Goal: Information Seeking & Learning: Learn about a topic

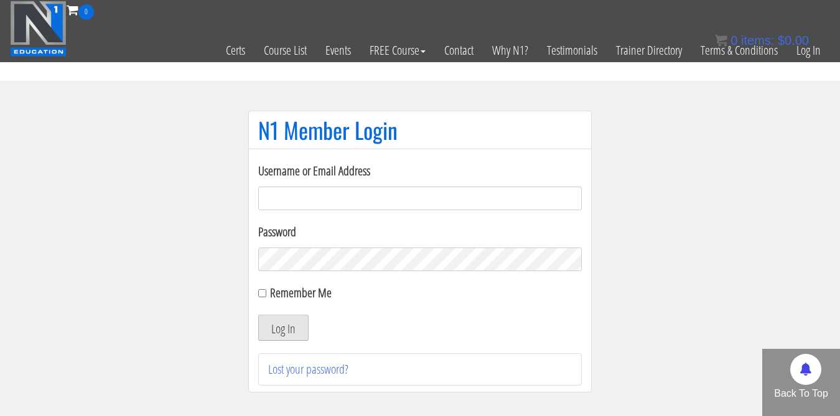
type input "kortney.riedy-2815"
click at [283, 327] on button "Log In" at bounding box center [283, 328] width 50 height 26
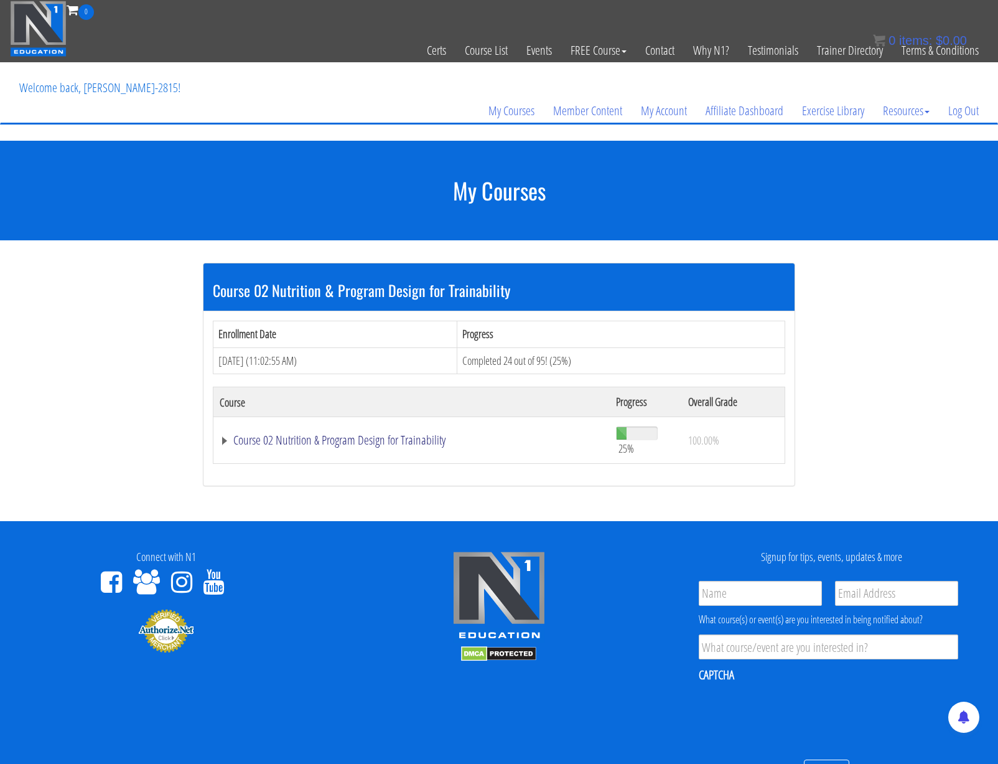
click at [296, 442] on link "Course 02 Nutrition & Program Design for Trainability" at bounding box center [412, 440] width 384 height 12
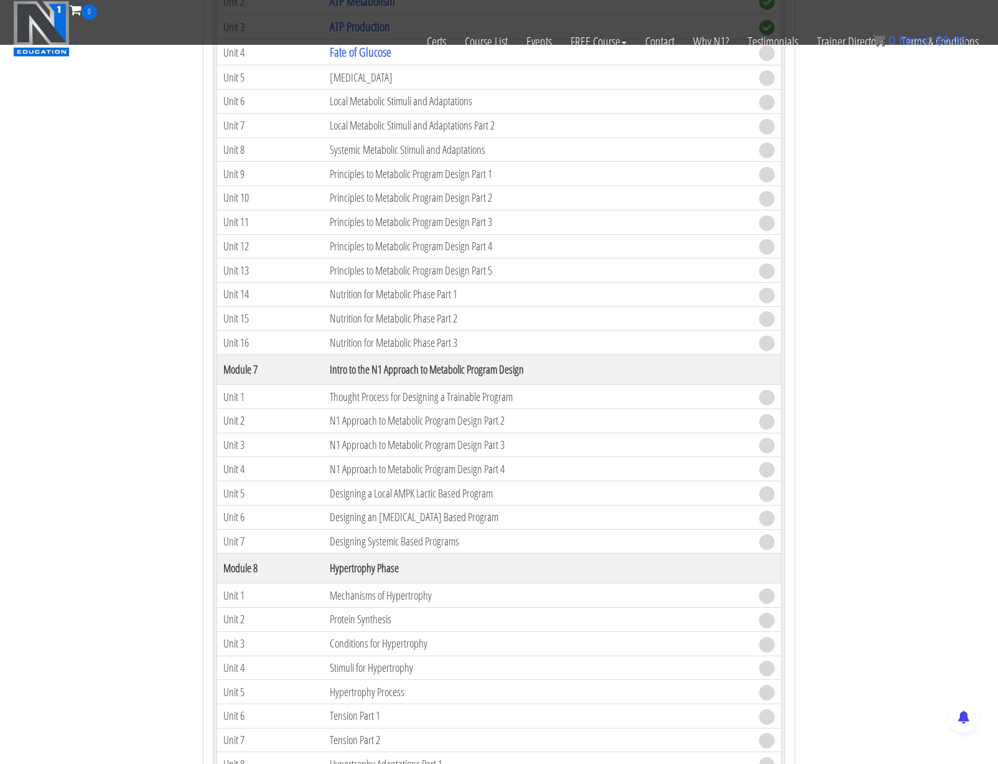
scroll to position [818, 0]
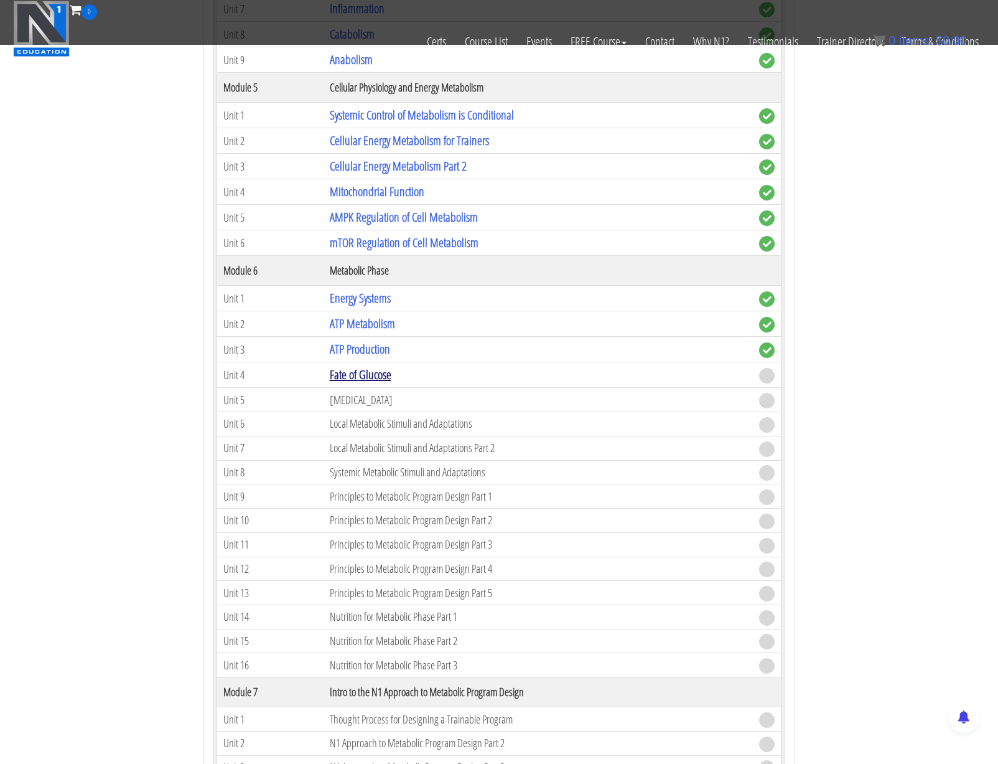
click at [362, 372] on link "Fate of Glucose" at bounding box center [361, 374] width 62 height 17
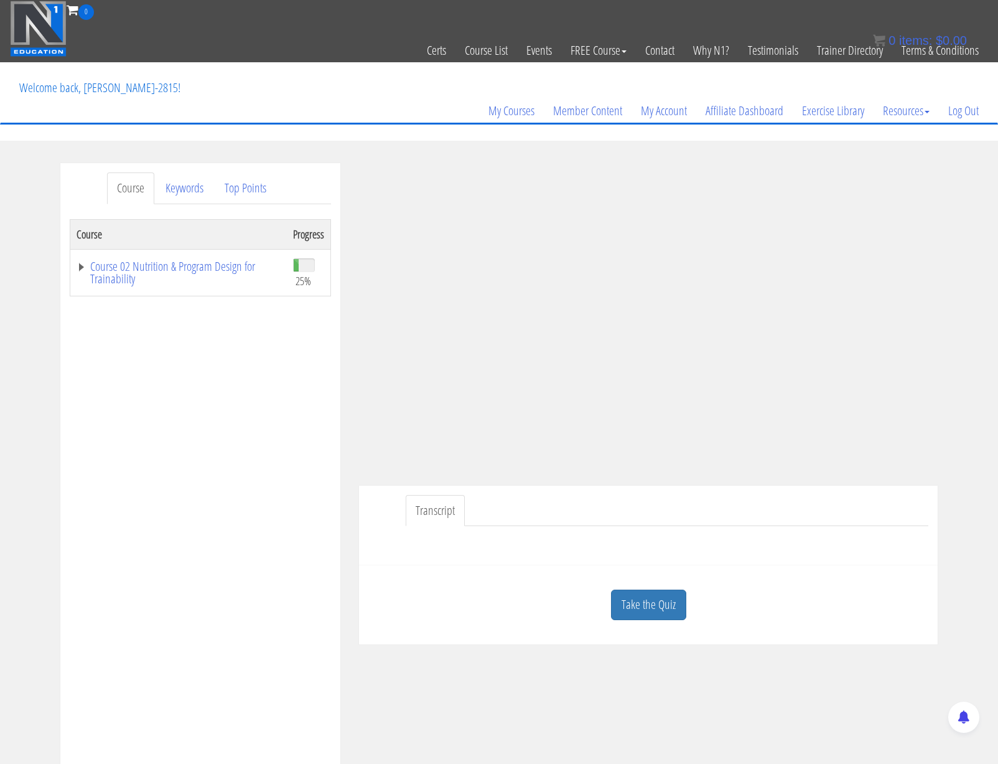
click at [948, 420] on div "Course Keywords Top Points Course Progress Course 02 Nutrition & Program Design…" at bounding box center [499, 514] width 998 height 703
click at [645, 597] on link "Take the Quiz" at bounding box center [648, 604] width 75 height 30
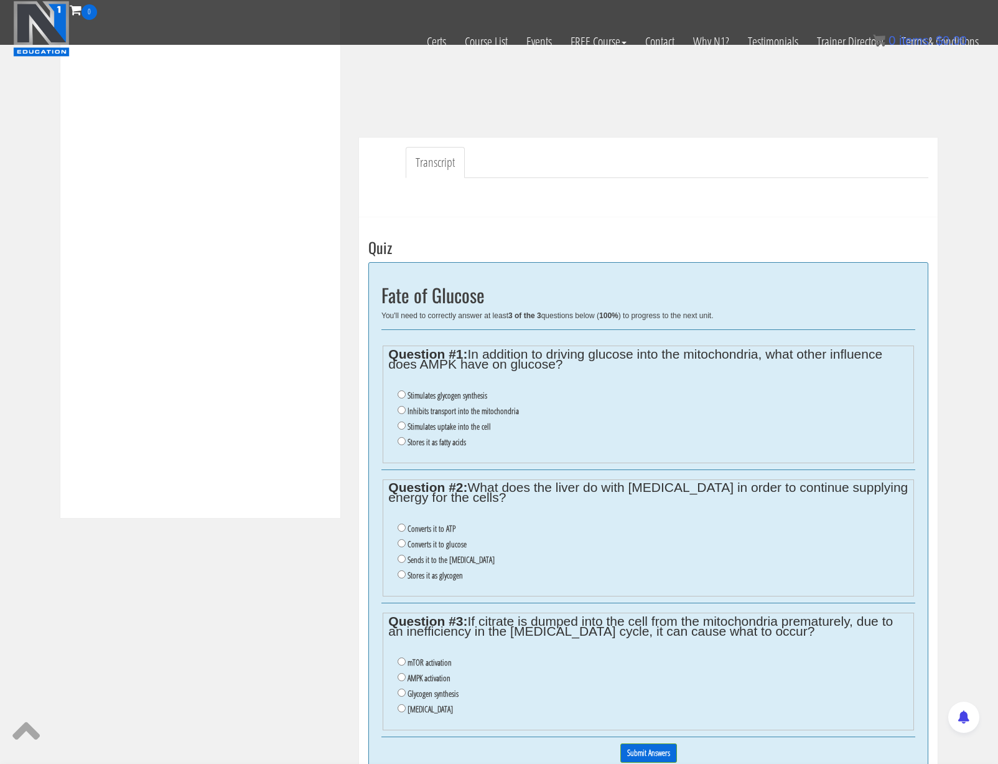
scroll to position [281, 0]
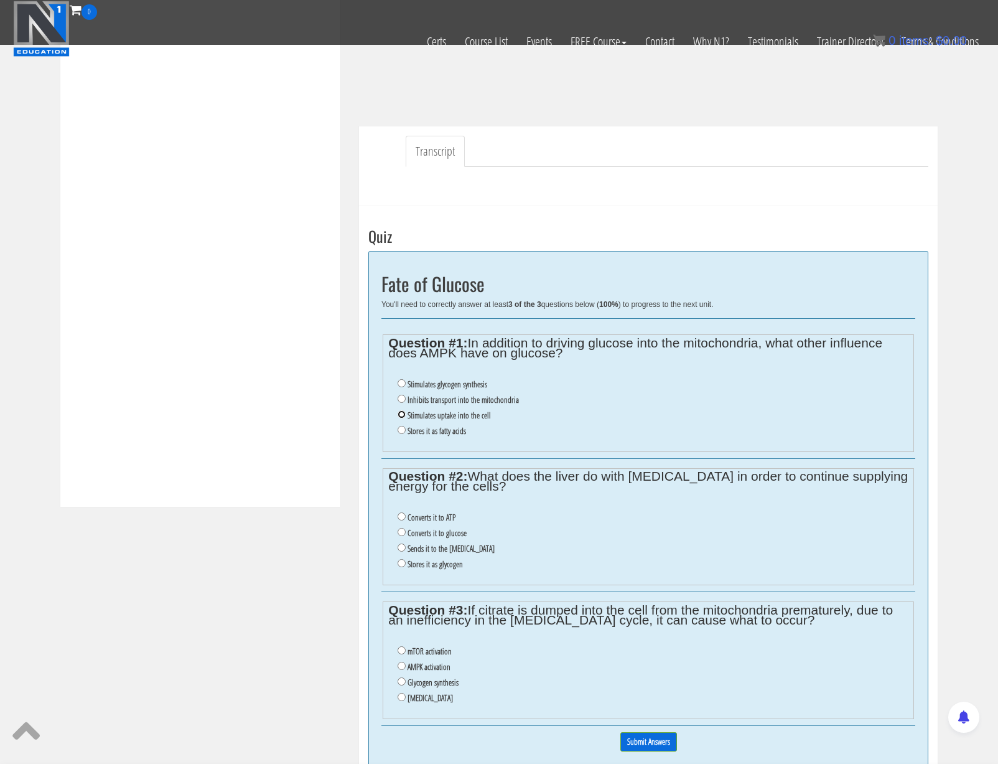
click at [400, 416] on input "Stimulates uptake into the cell" at bounding box center [402, 414] width 8 height 8
radio input "true"
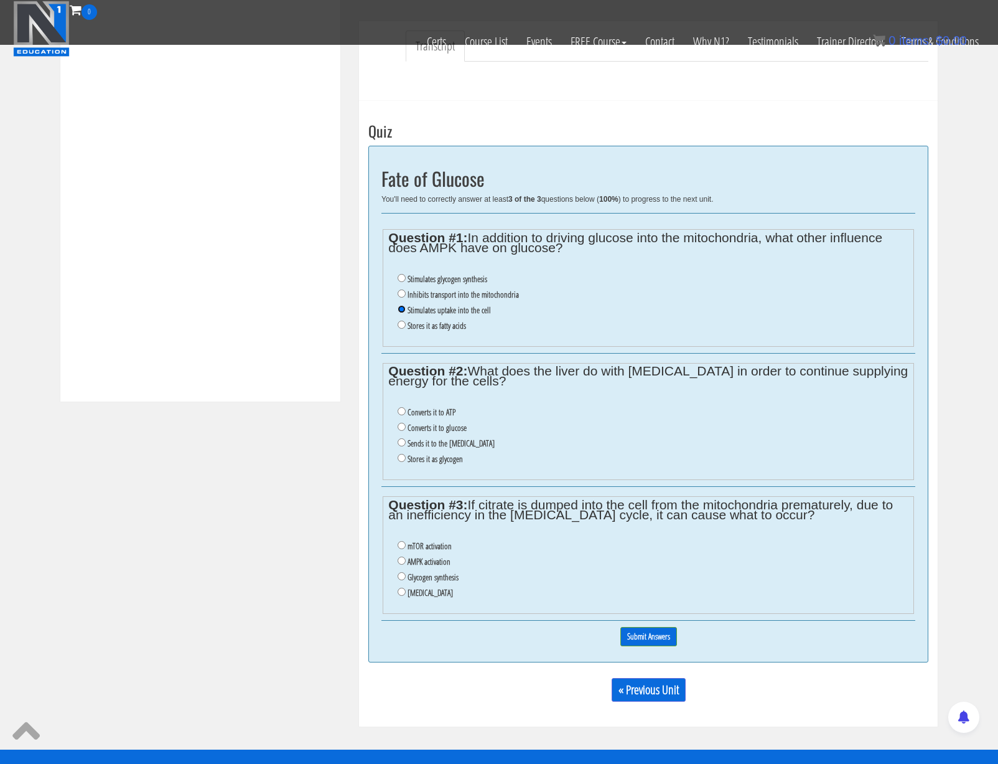
scroll to position [388, 0]
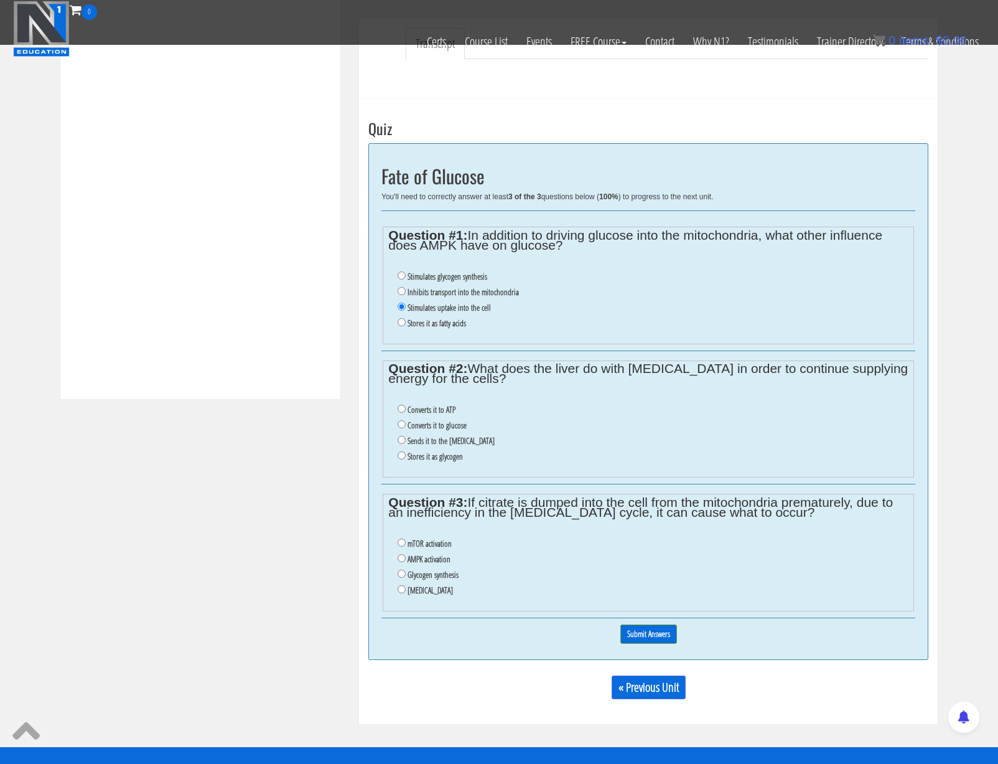
click at [423, 425] on label "Converts it to glucose" at bounding box center [437, 425] width 59 height 10
click at [406, 425] on input "Converts it to glucose" at bounding box center [402, 424] width 8 height 8
radio input "true"
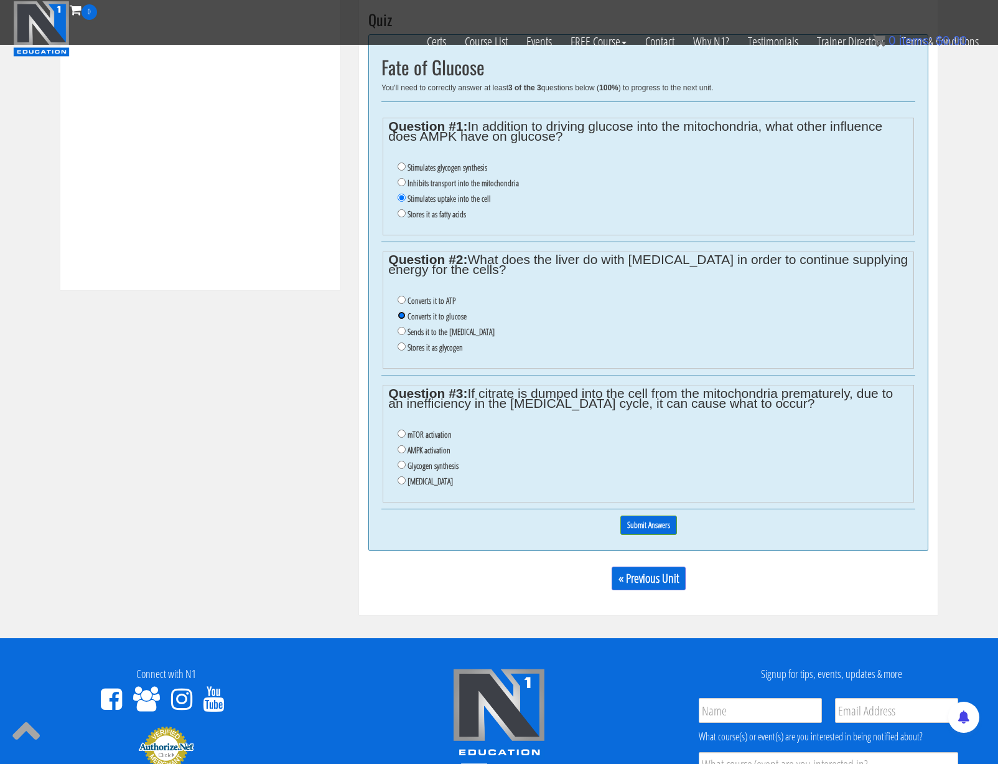
scroll to position [500, 0]
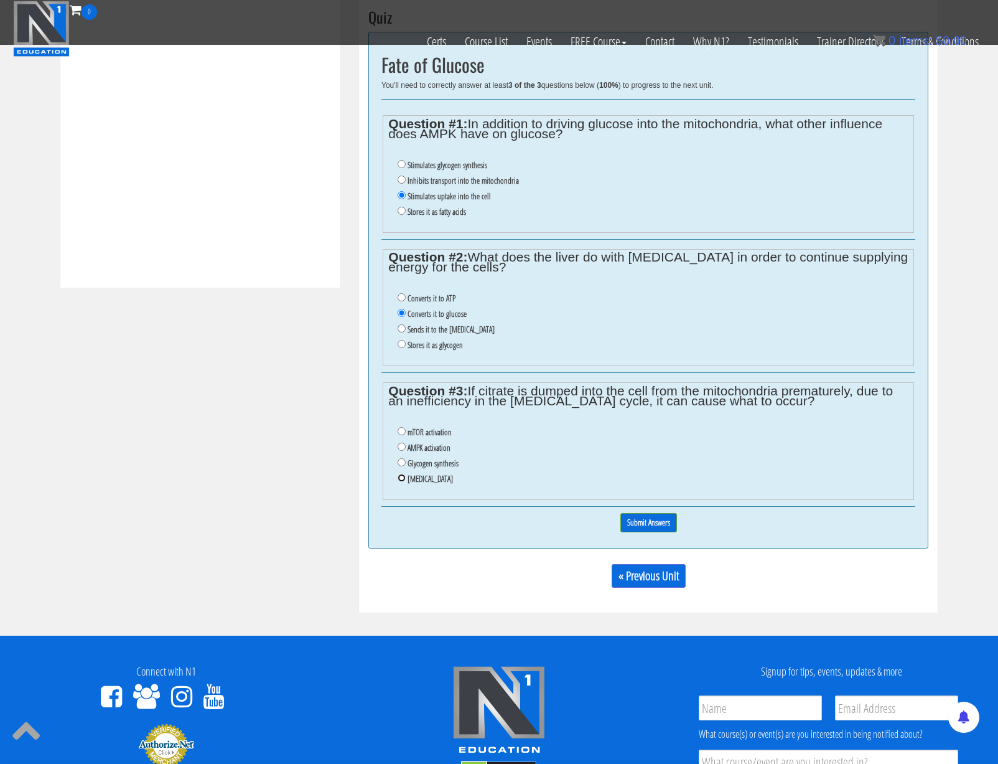
click at [403, 478] on input "Insulin resistance" at bounding box center [402, 478] width 8 height 8
radio input "true"
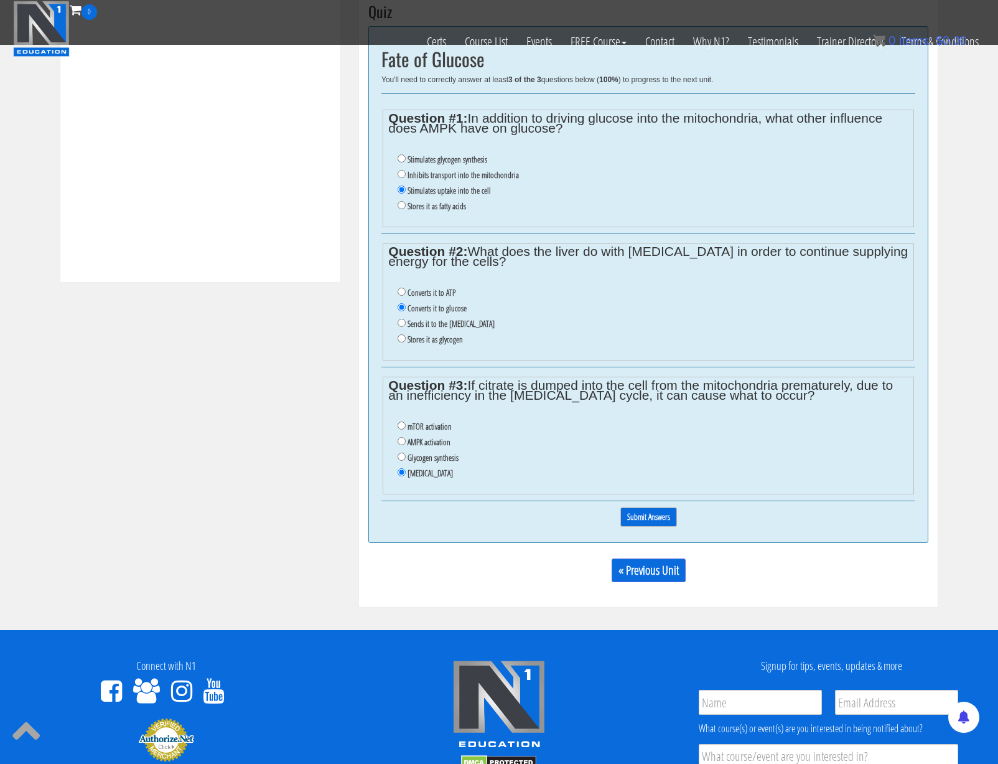
click at [665, 520] on input "Submit Answers" at bounding box center [648, 516] width 57 height 19
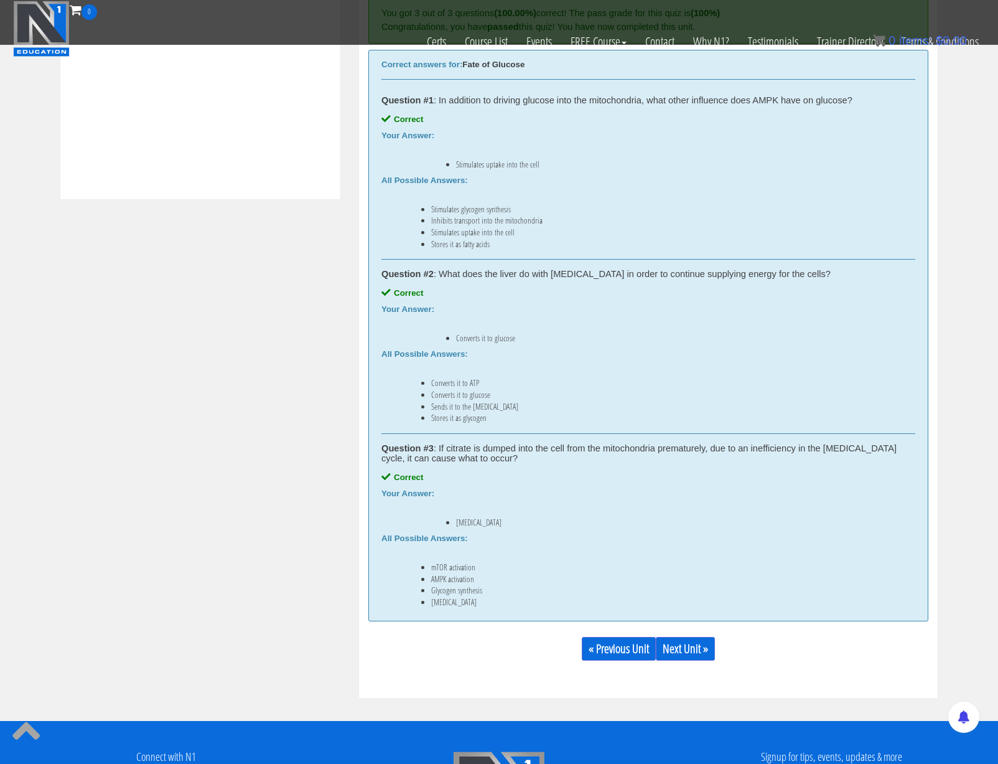
scroll to position [596, 0]
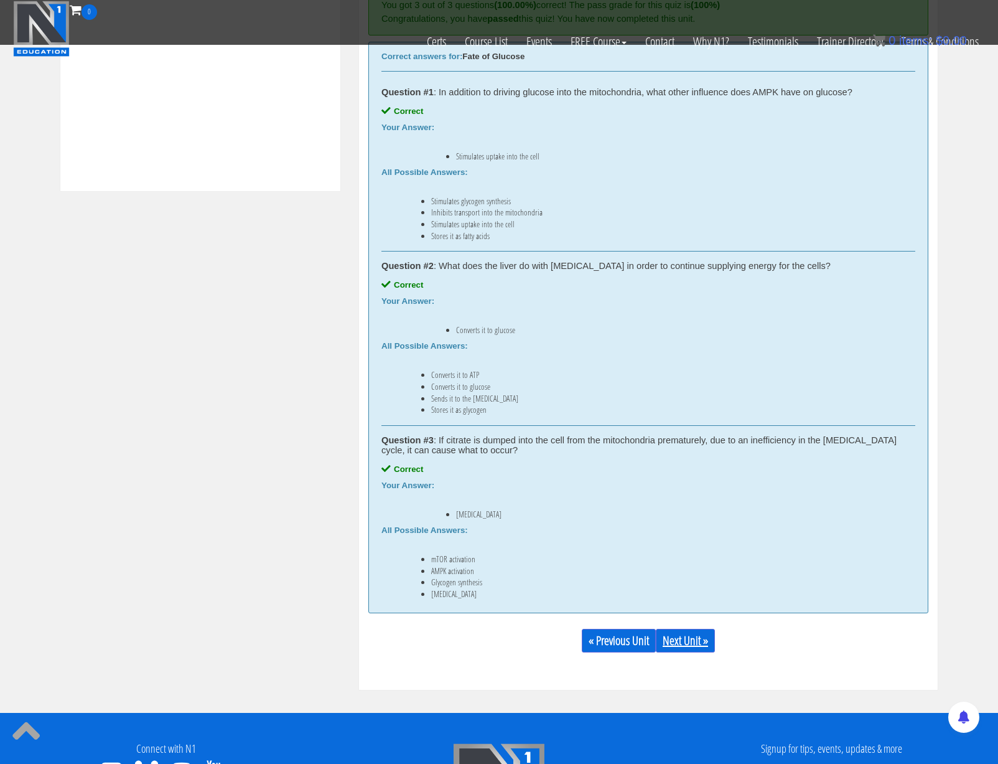
click at [678, 648] on link "Next Unit »" at bounding box center [685, 641] width 59 height 24
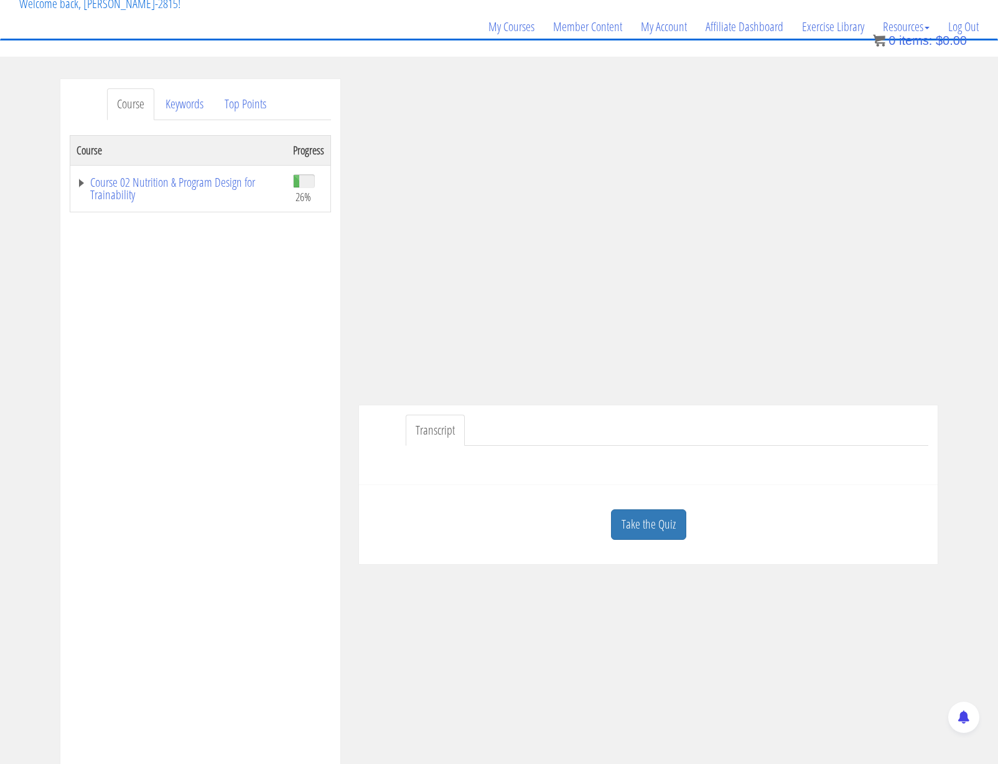
scroll to position [95, 0]
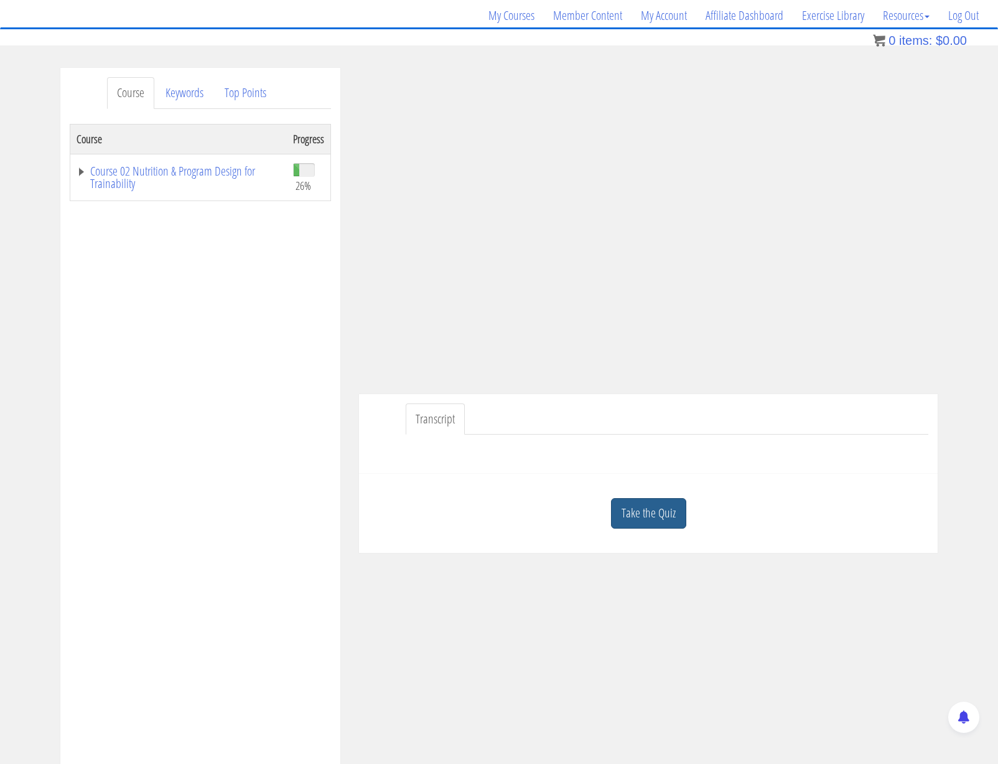
click at [653, 501] on link "Take the Quiz" at bounding box center [648, 513] width 75 height 30
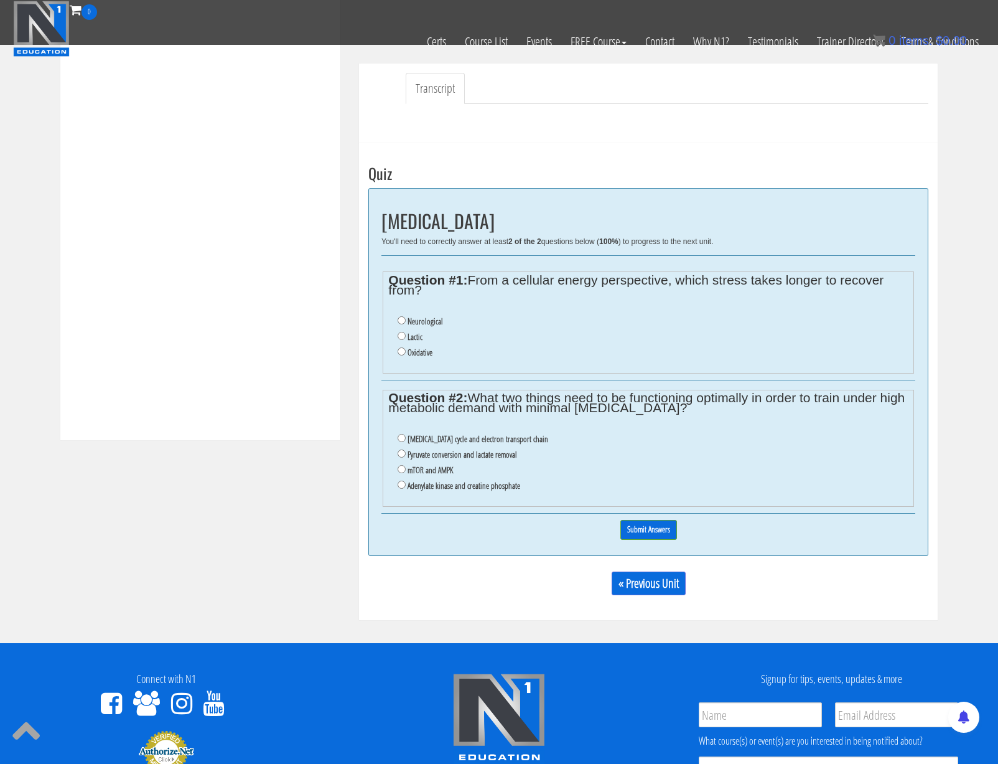
scroll to position [343, 0]
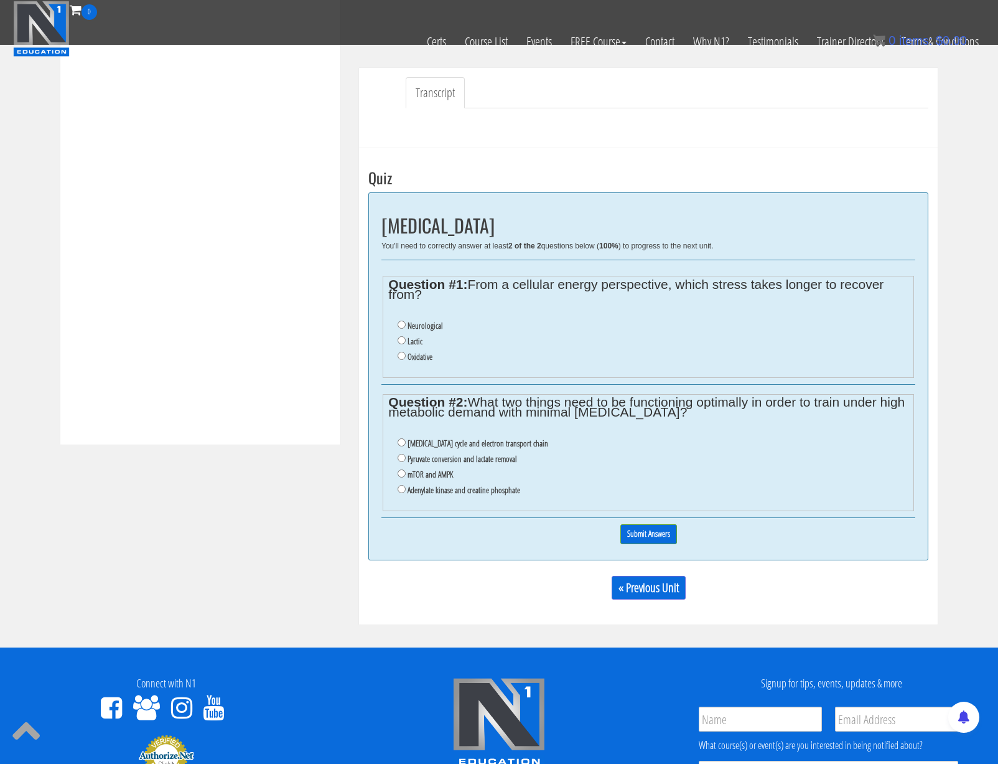
click at [426, 334] on li "Lactic" at bounding box center [653, 342] width 510 height 16
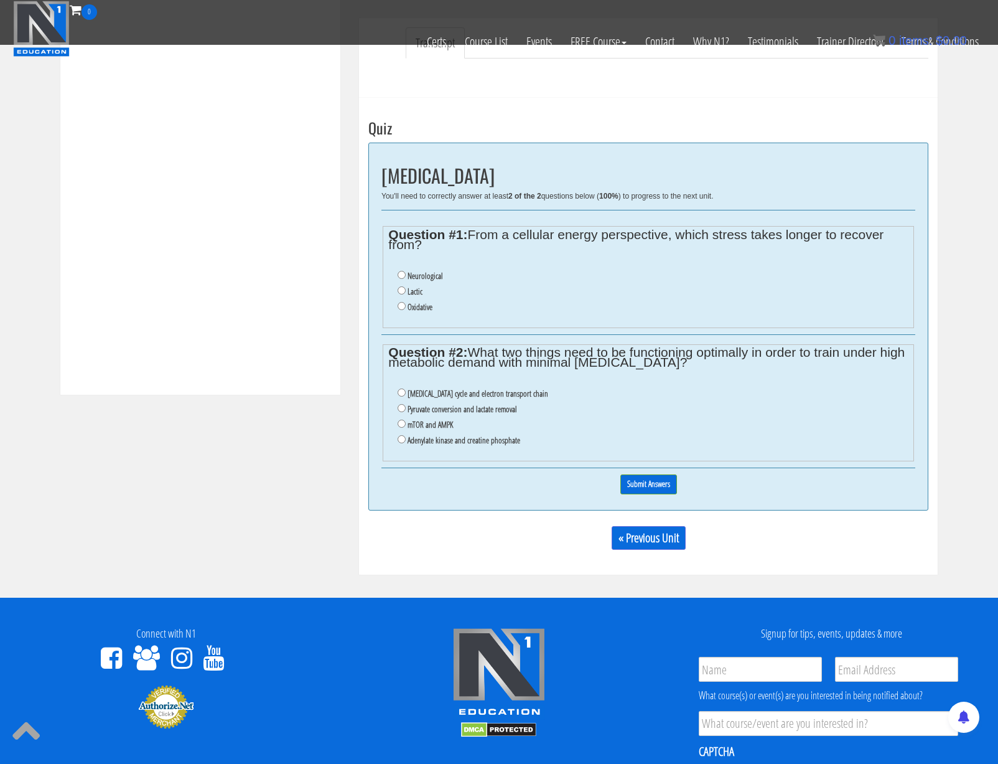
scroll to position [396, 0]
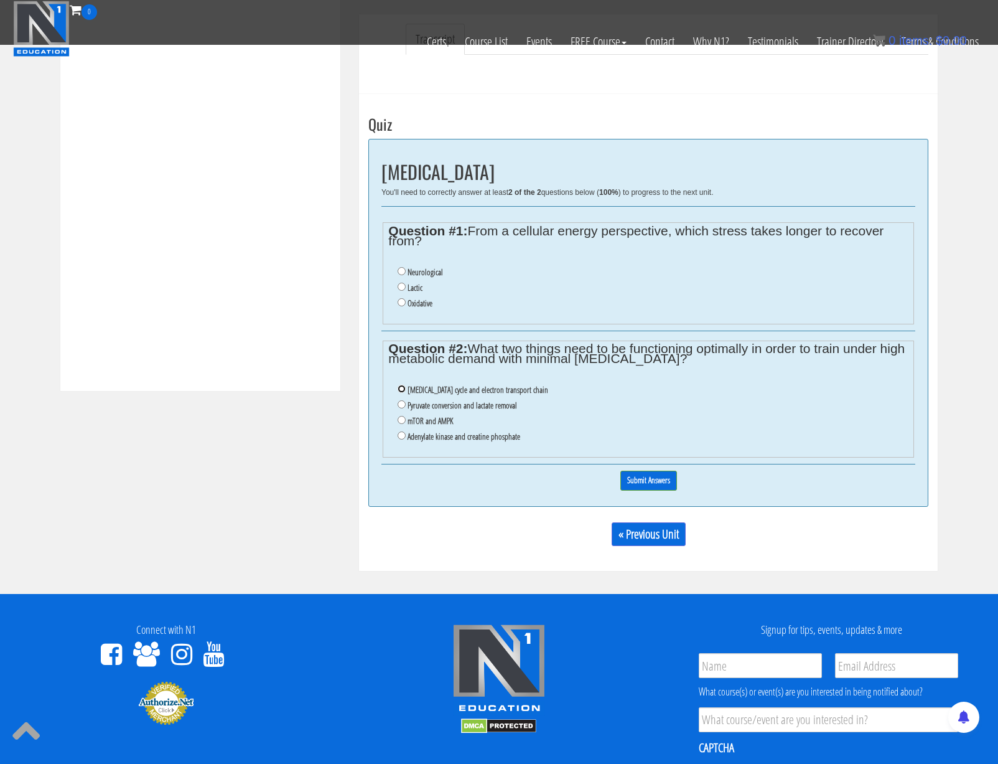
click at [401, 388] on input "[MEDICAL_DATA] cycle and electron transport chain" at bounding box center [402, 389] width 8 height 8
radio input "true"
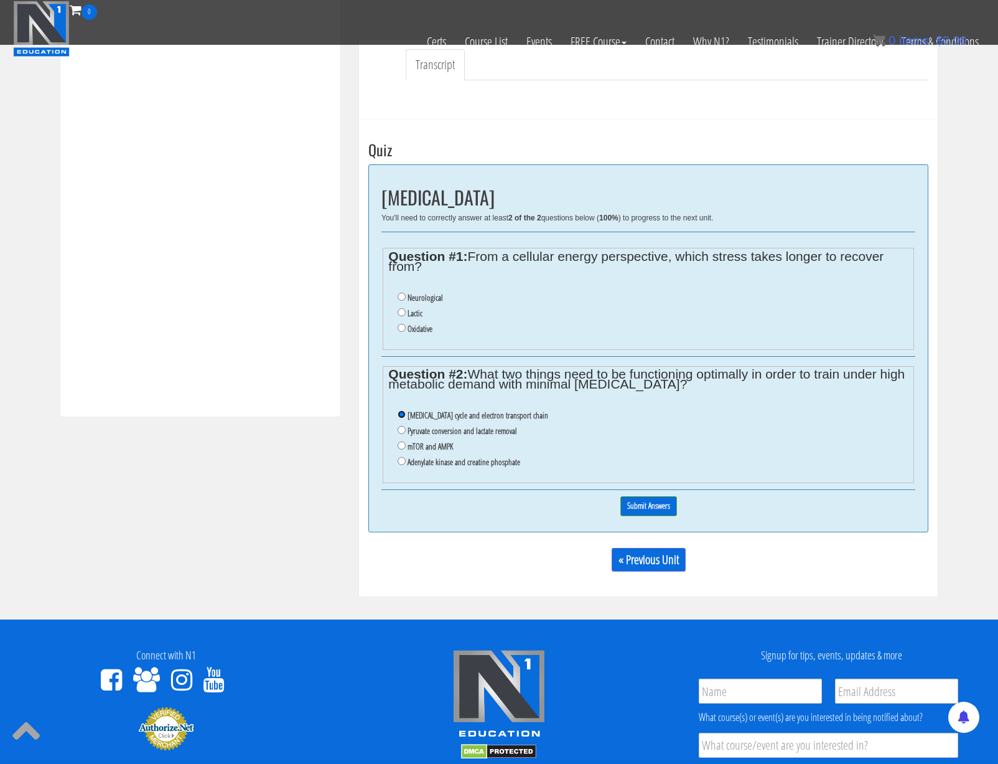
scroll to position [365, 0]
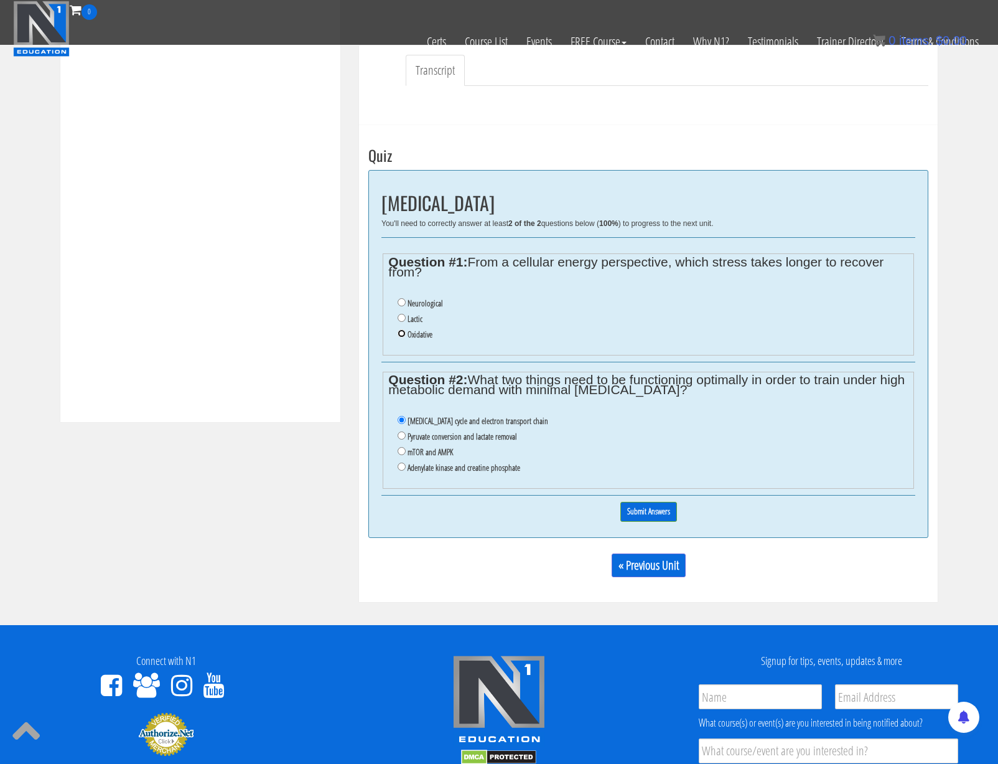
click at [401, 336] on input "Oxidative" at bounding box center [402, 333] width 8 height 8
radio input "true"
click at [654, 515] on input "Submit Answers" at bounding box center [648, 511] width 57 height 19
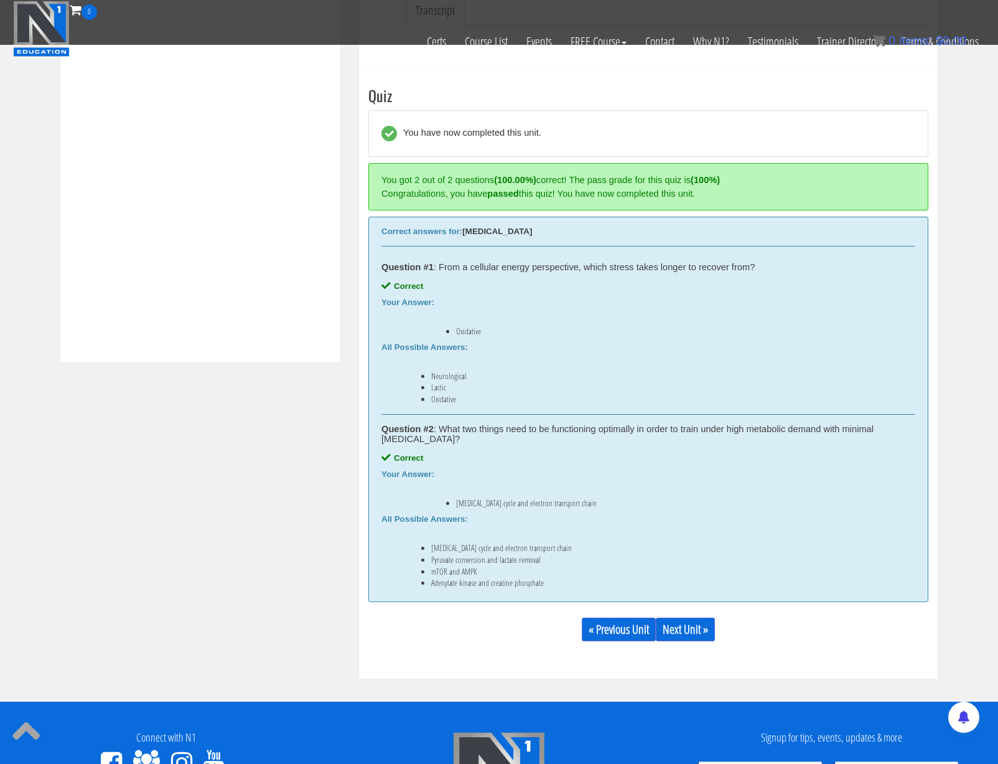
scroll to position [473, 0]
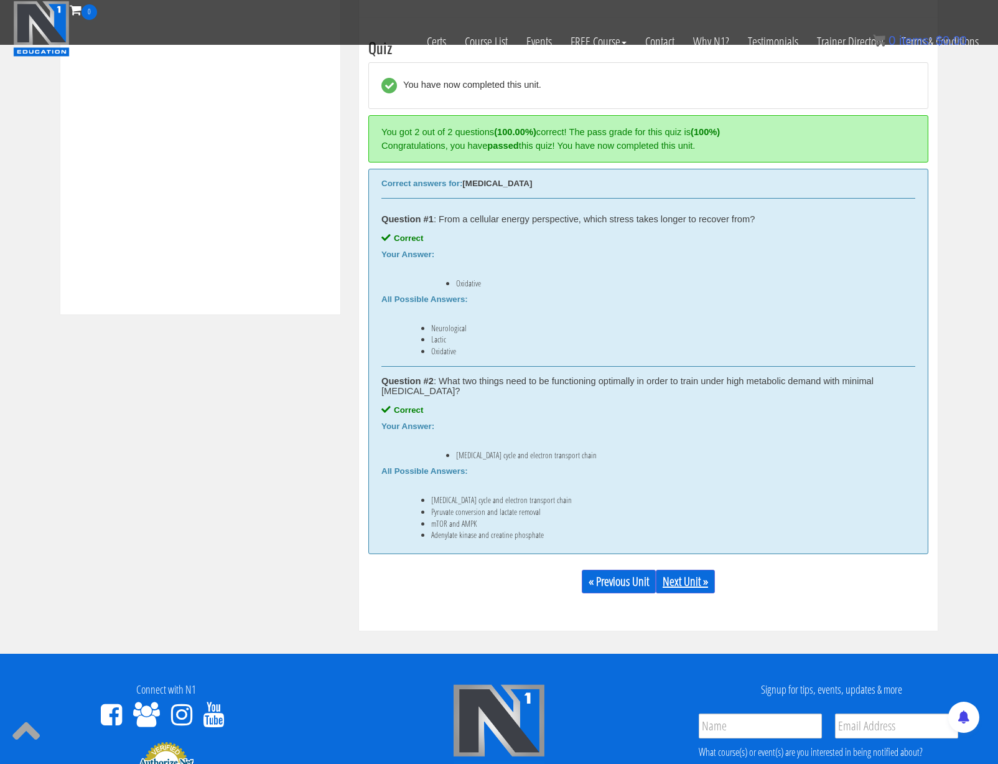
click at [691, 580] on link "Next Unit »" at bounding box center [685, 581] width 59 height 24
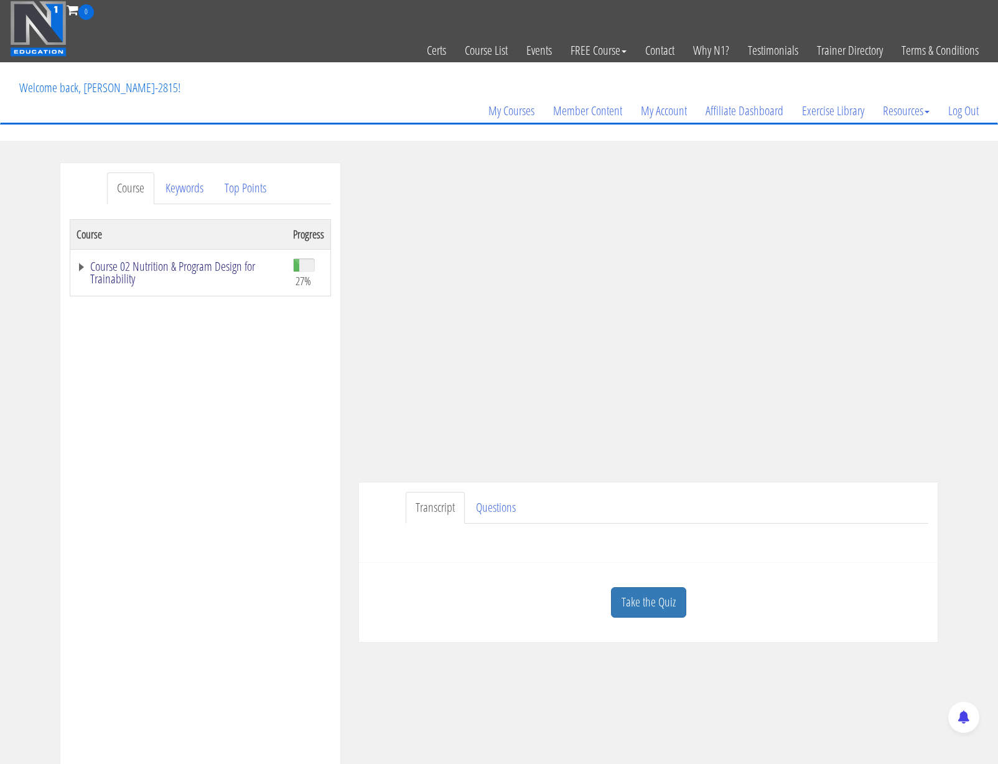
click at [80, 266] on link "Course 02 Nutrition & Program Design for Trainability" at bounding box center [179, 272] width 204 height 25
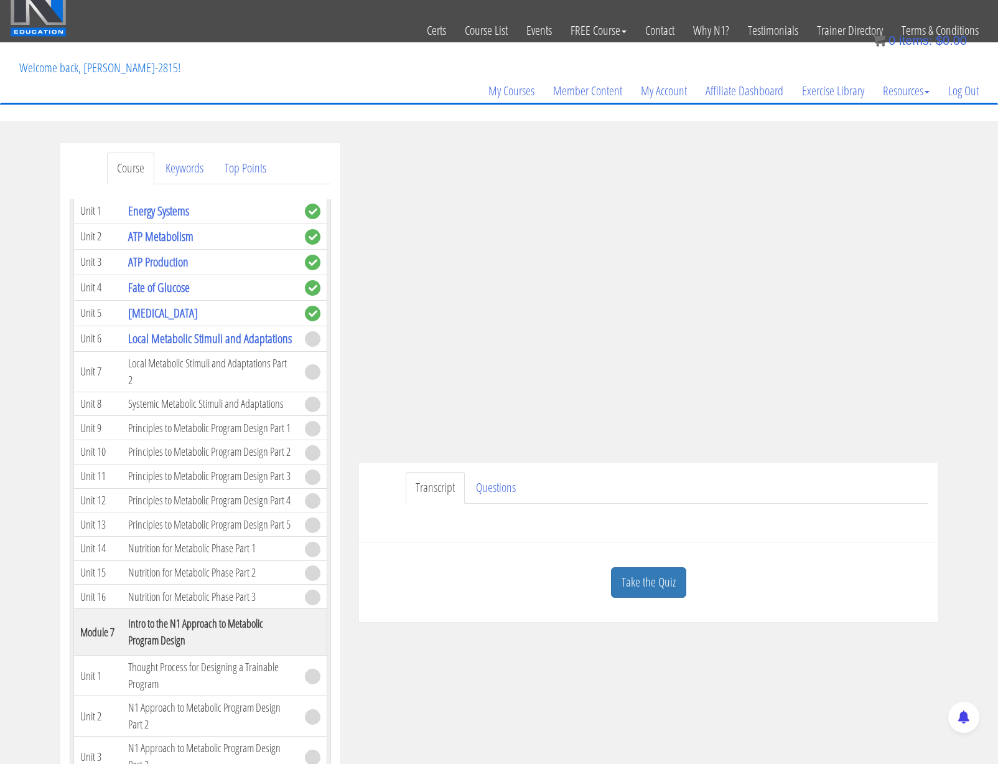
scroll to position [21, 0]
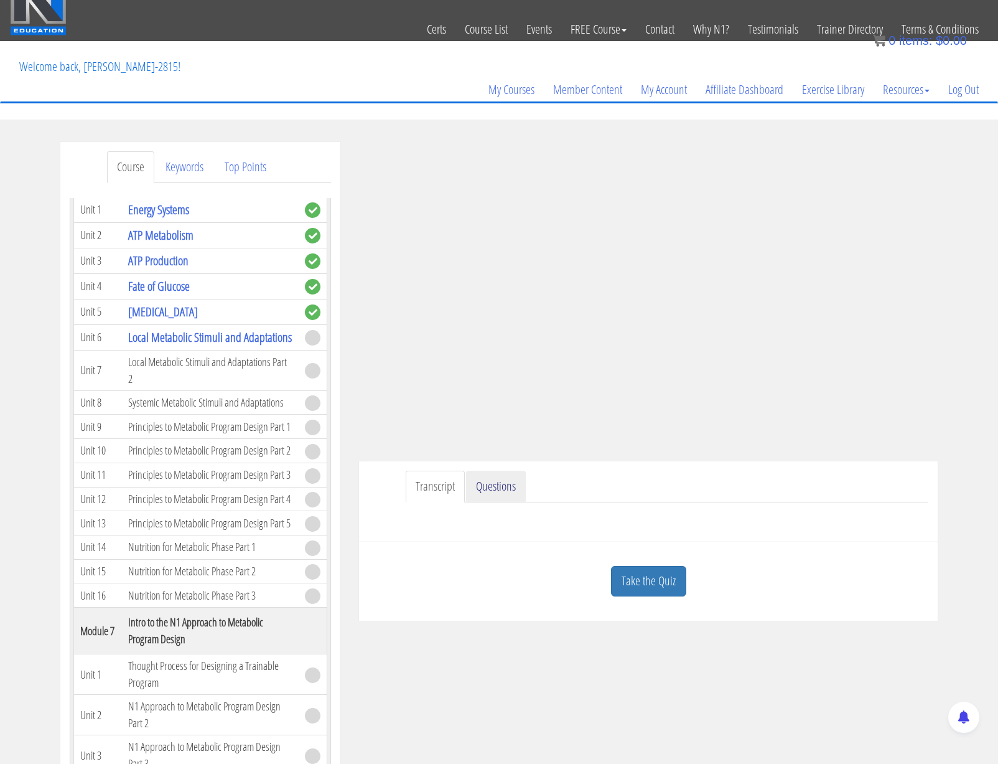
click at [500, 488] on link "Questions" at bounding box center [496, 486] width 60 height 32
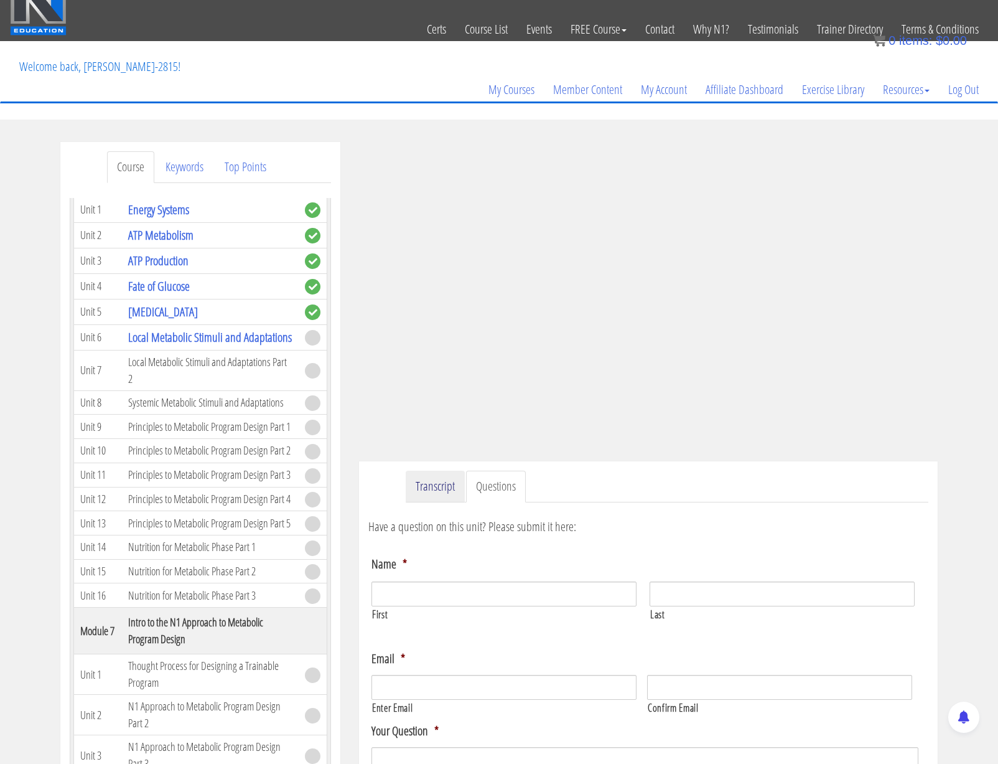
click at [428, 493] on link "Transcript" at bounding box center [435, 486] width 59 height 32
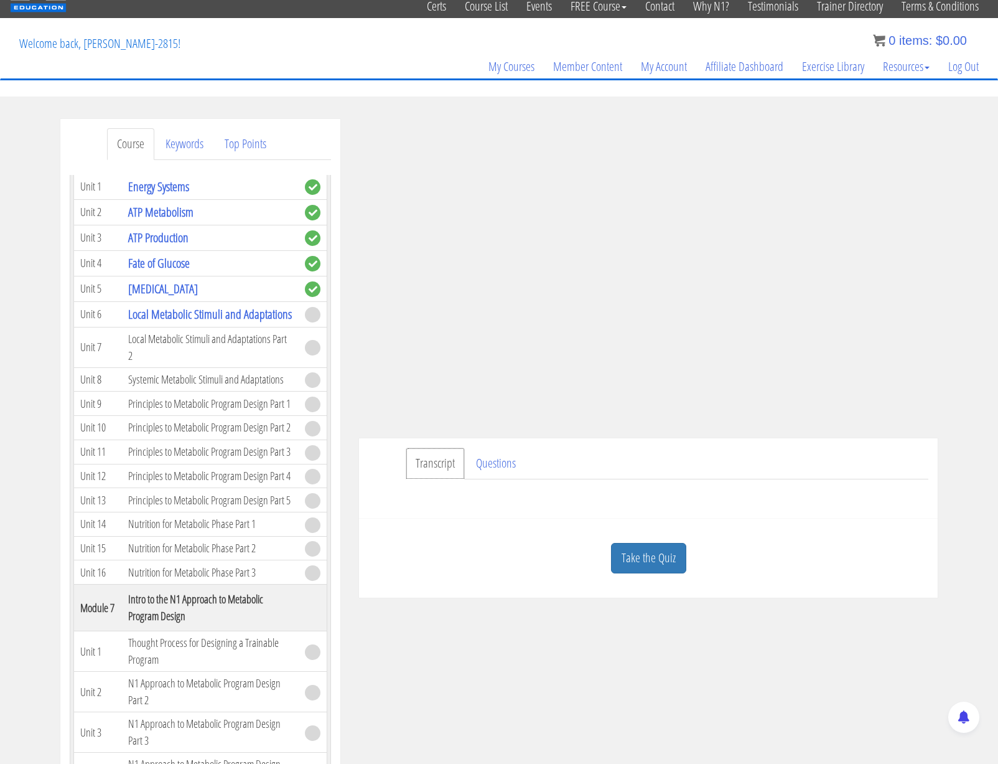
scroll to position [45, 0]
click at [653, 556] on link "Take the Quiz" at bounding box center [648, 557] width 75 height 30
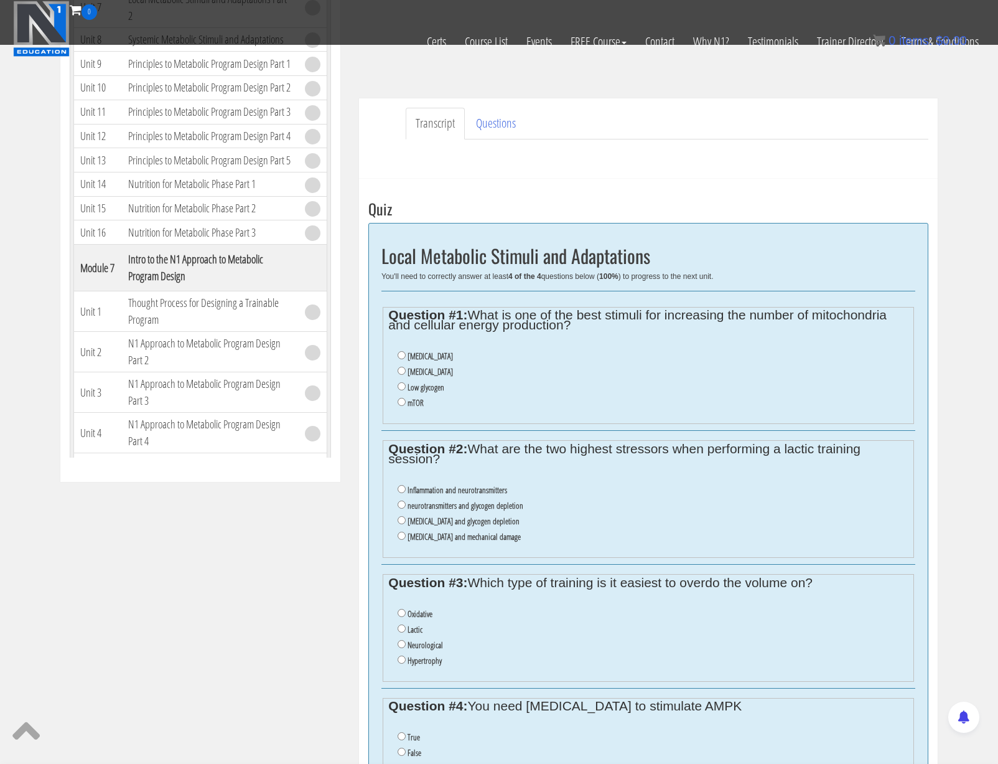
scroll to position [310, 0]
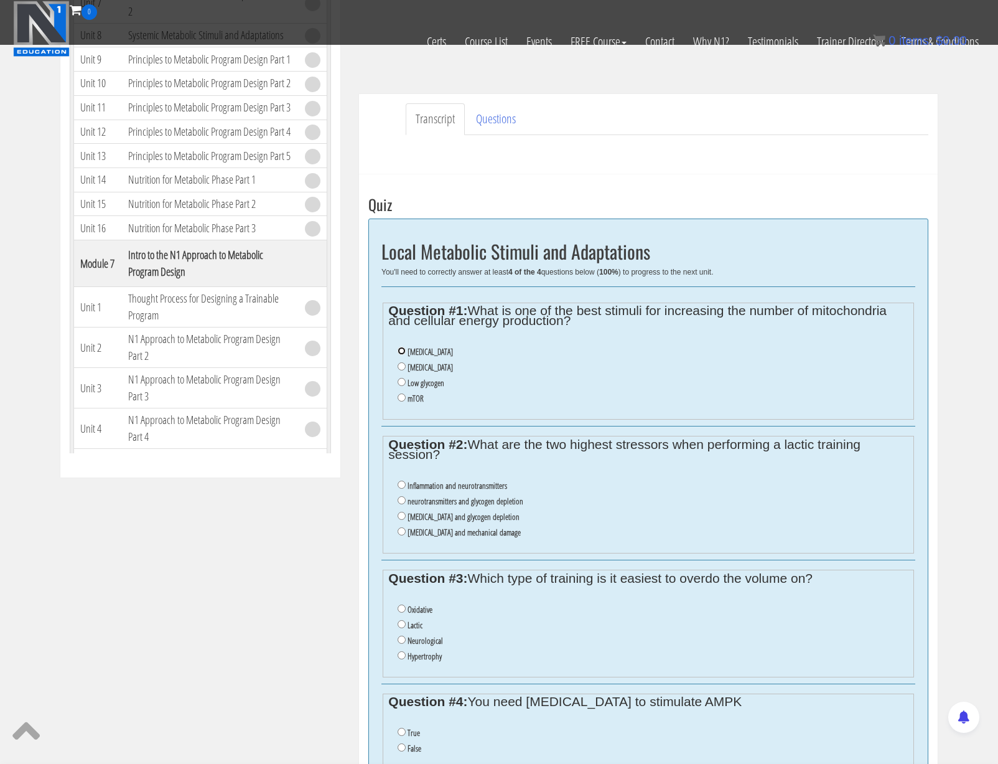
click at [403, 352] on input "Lactic acid" at bounding box center [402, 351] width 8 height 8
radio input "true"
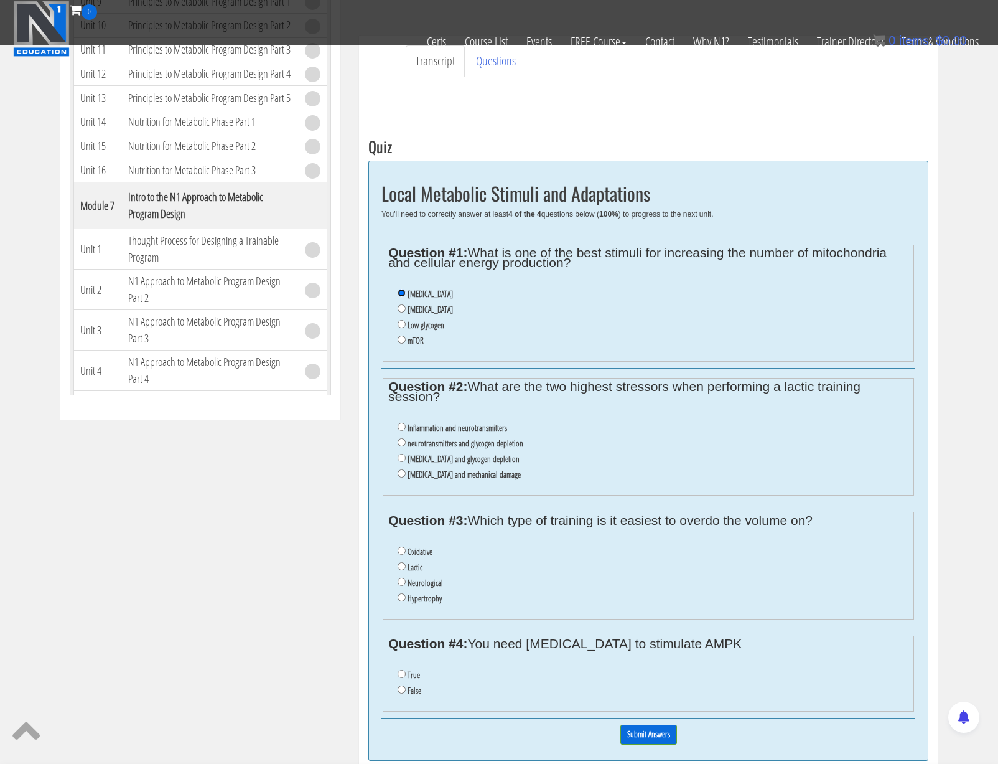
scroll to position [371, 0]
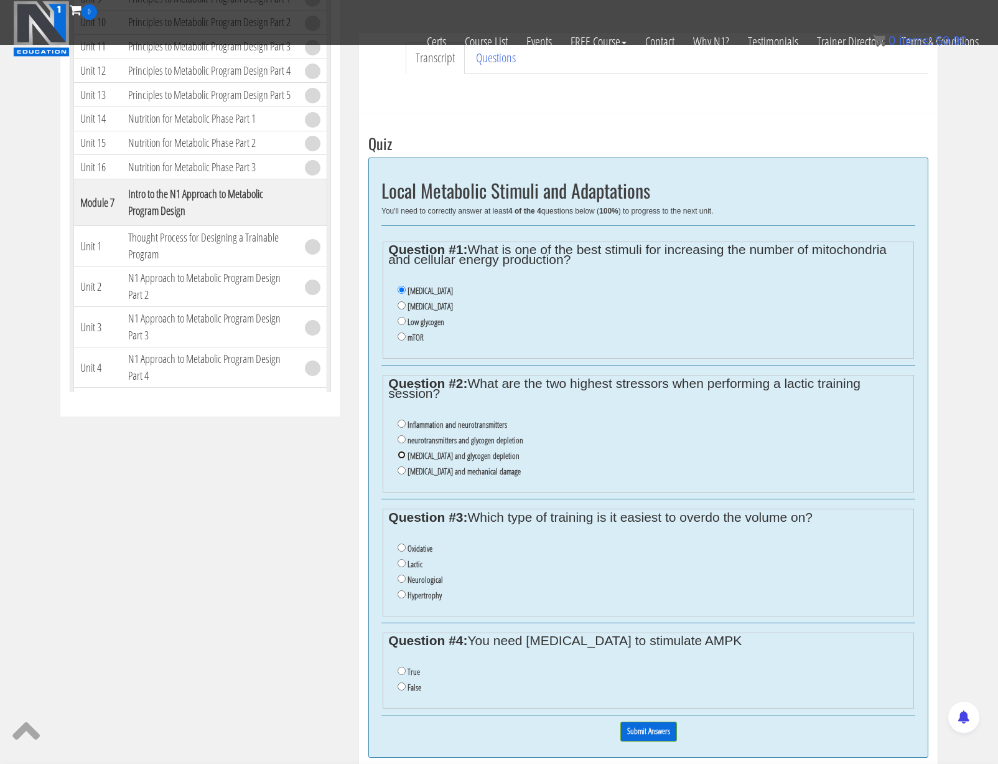
click at [398, 457] on input "lactic acid and glycogen depletion" at bounding box center [402, 455] width 8 height 8
radio input "true"
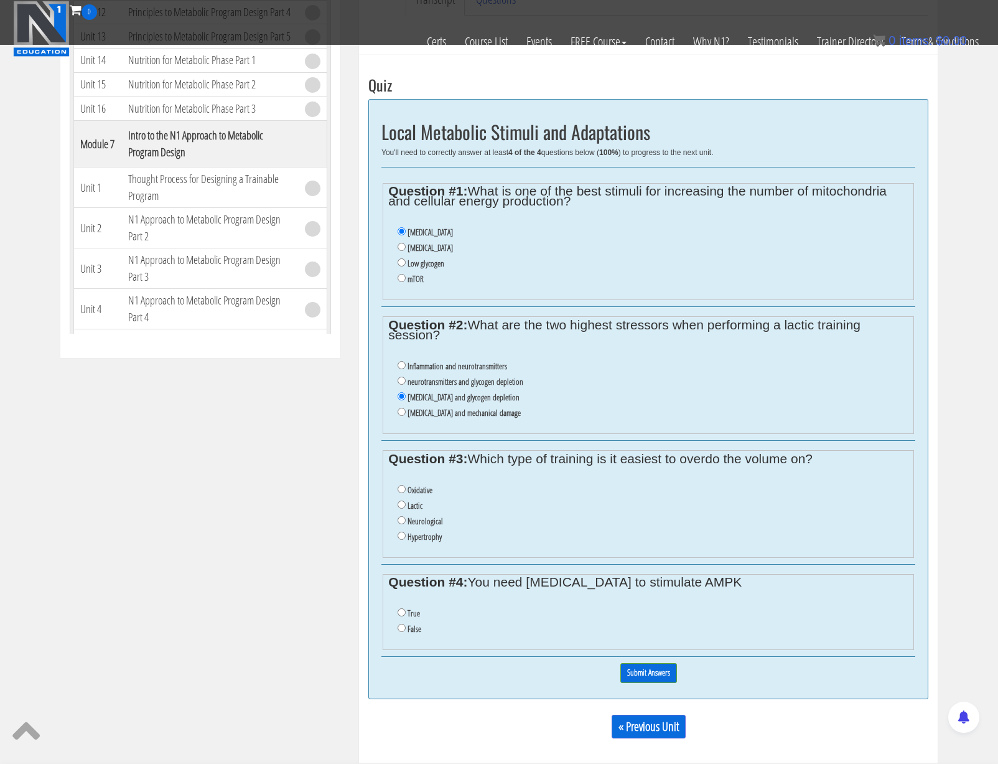
scroll to position [436, 0]
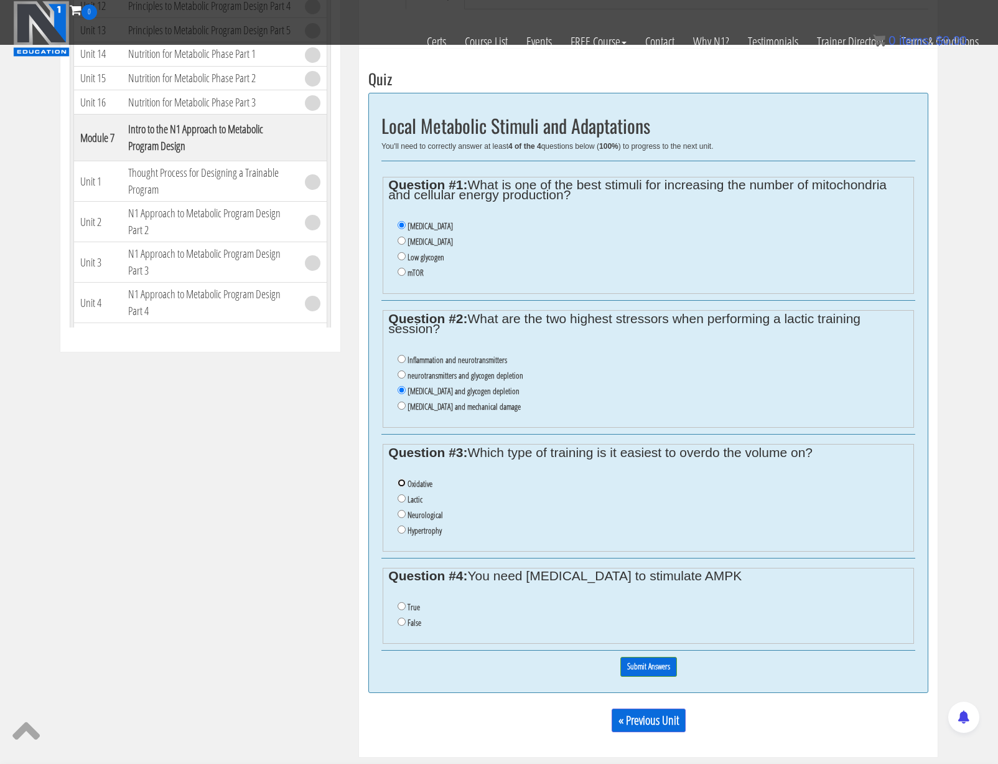
click at [400, 485] on input "Oxidative" at bounding box center [402, 483] width 8 height 8
radio input "true"
click at [402, 621] on input "False" at bounding box center [402, 621] width 8 height 8
radio input "true"
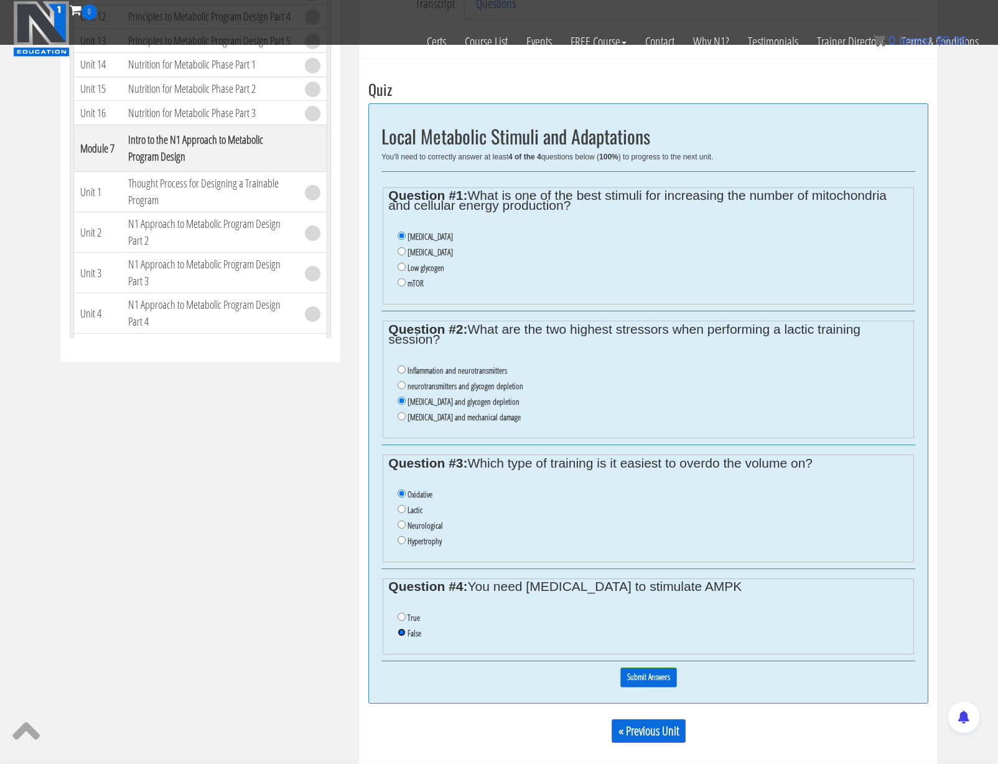
scroll to position [703, 0]
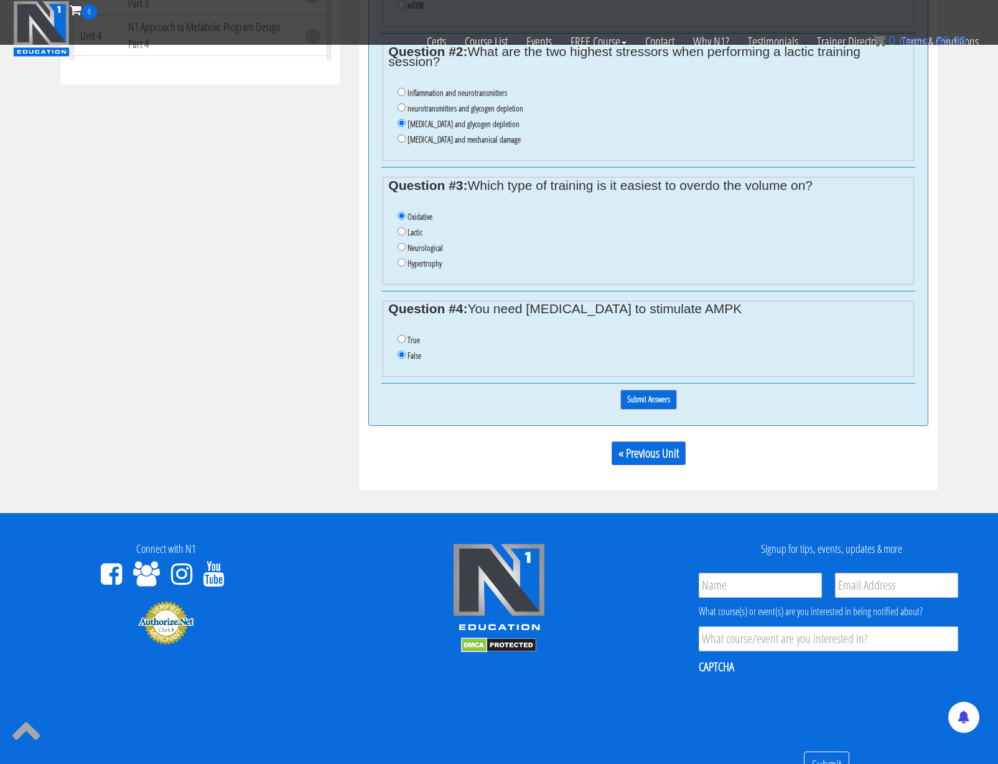
click at [660, 400] on input "Submit Answers" at bounding box center [648, 399] width 57 height 19
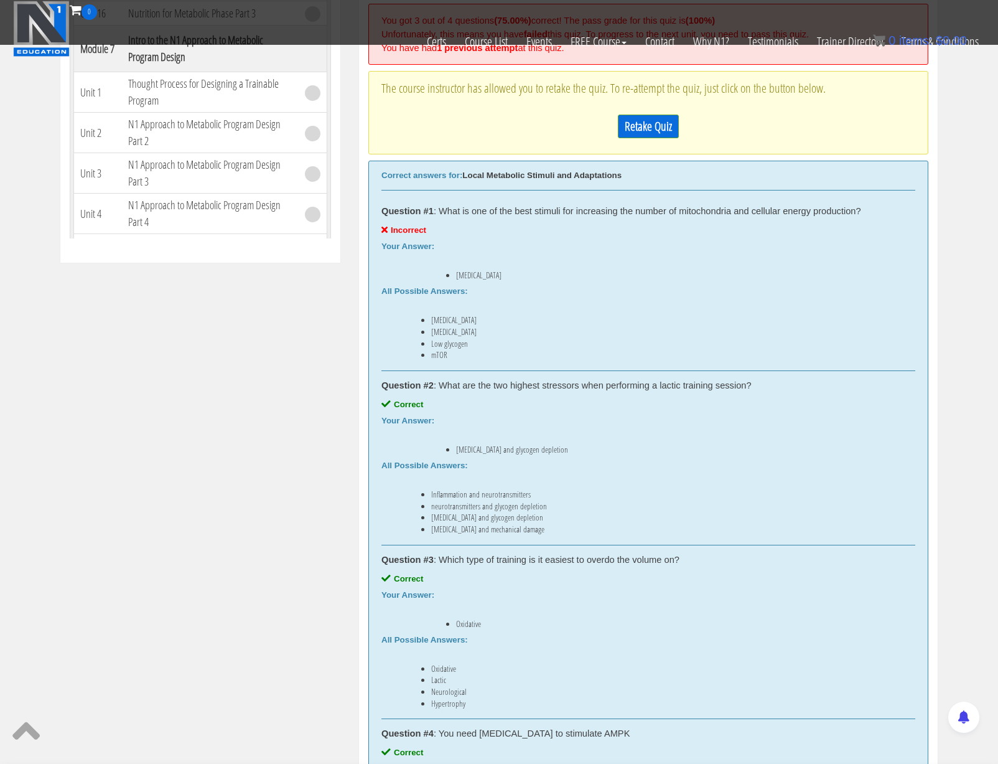
scroll to position [434, 0]
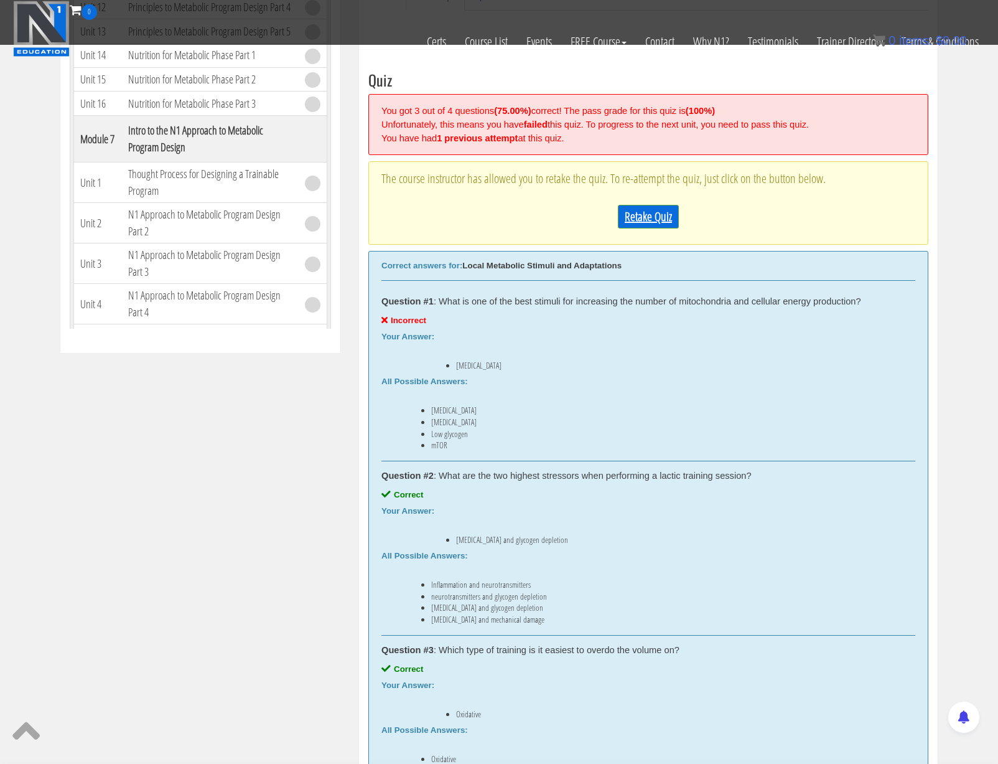
click at [639, 212] on link "Retake Quiz" at bounding box center [648, 217] width 61 height 24
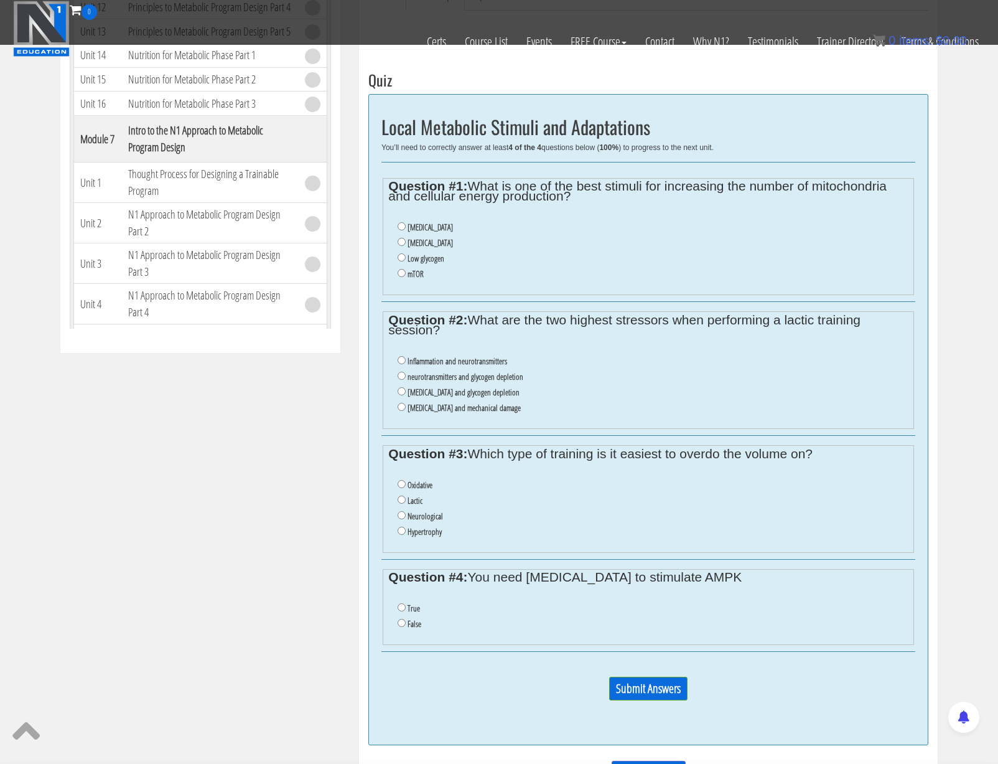
click at [402, 262] on li "Low glycogen" at bounding box center [653, 259] width 510 height 16
click at [401, 393] on input "lactic acid and glycogen depletion" at bounding box center [402, 391] width 8 height 8
radio input "true"
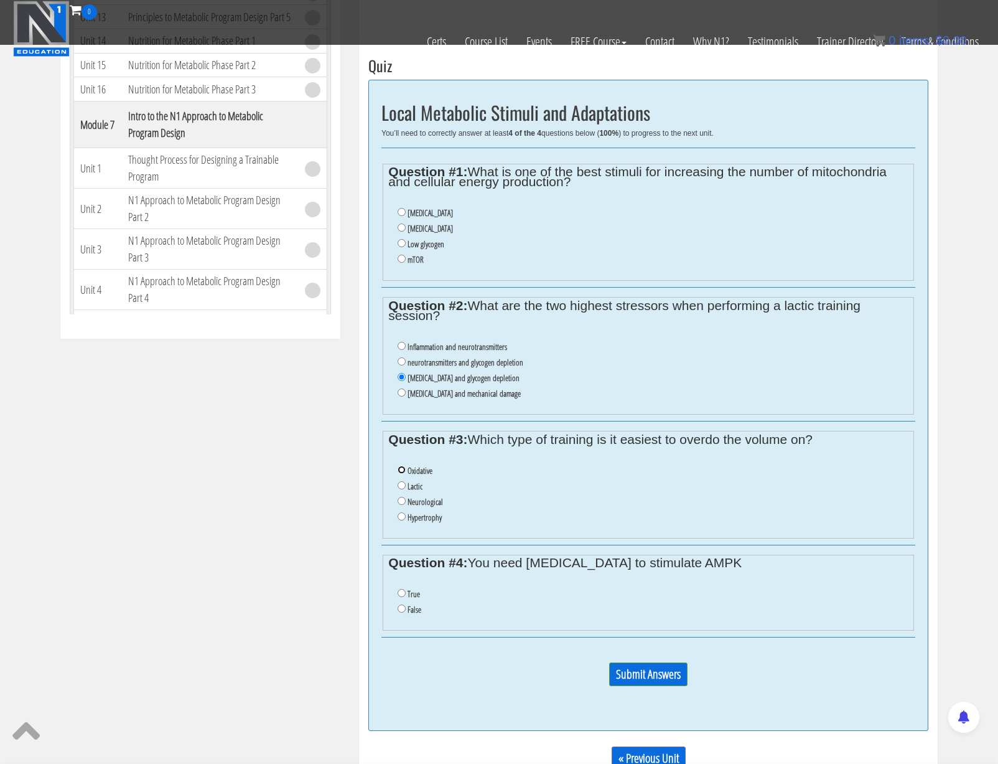
click at [400, 472] on input "Oxidative" at bounding box center [402, 469] width 8 height 8
radio input "true"
click at [408, 612] on label "False" at bounding box center [415, 609] width 14 height 10
click at [406, 612] on input "False" at bounding box center [402, 608] width 8 height 8
radio input "true"
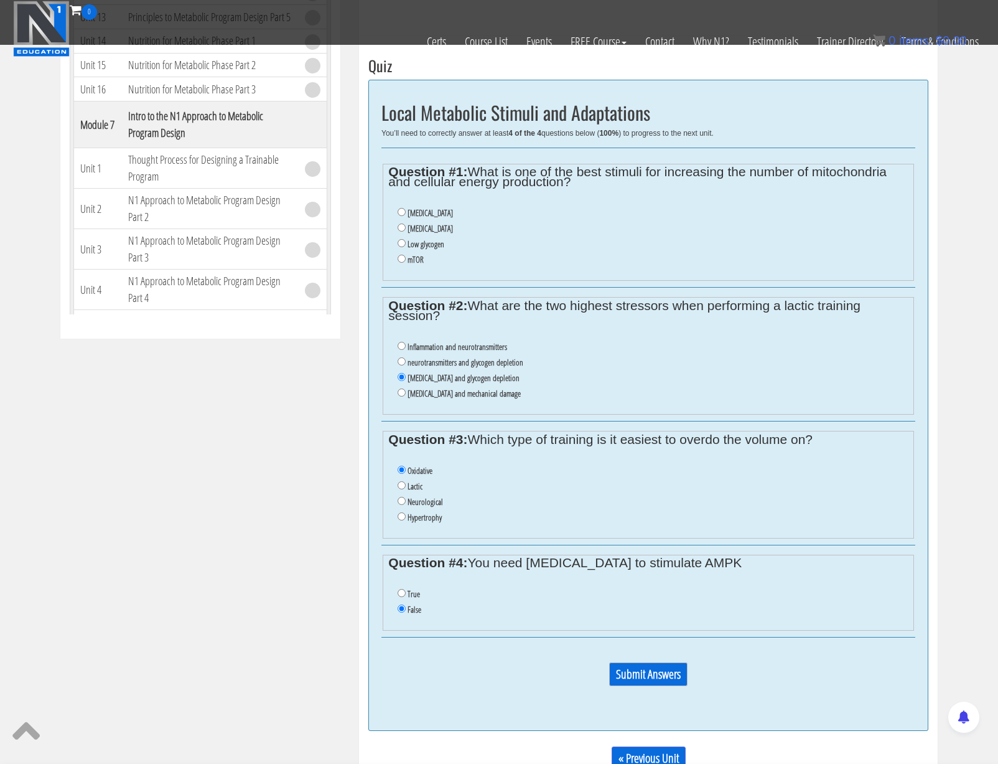
click at [652, 675] on input "Submit Answers" at bounding box center [648, 674] width 78 height 24
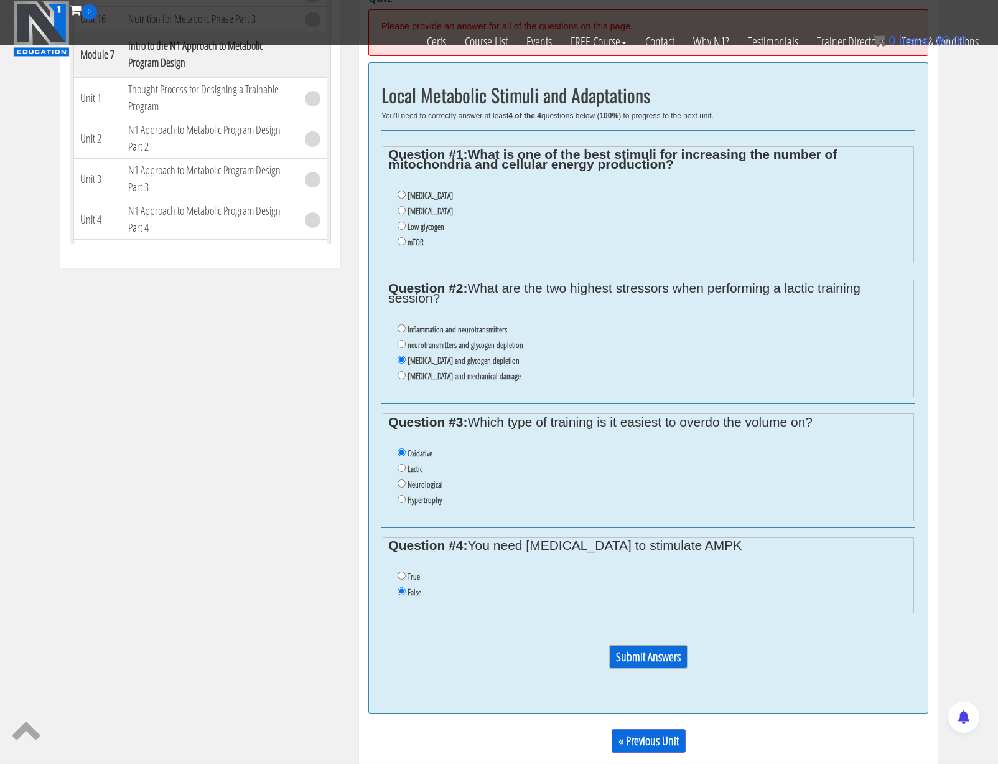
scroll to position [346, 0]
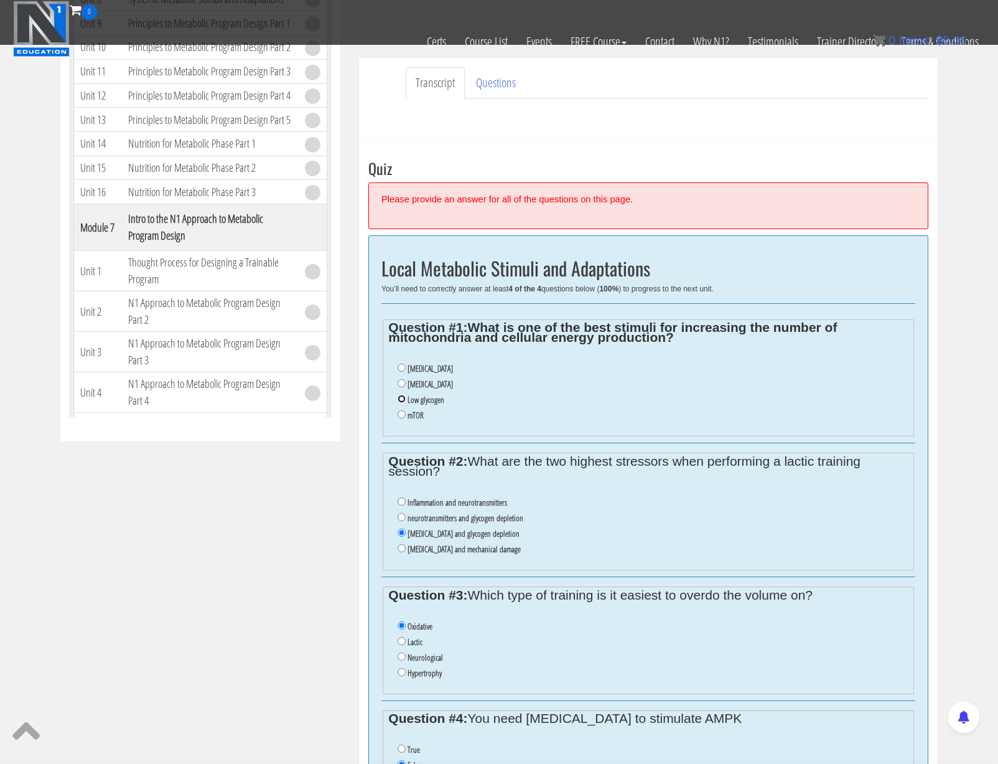
click at [398, 397] on input "Low glycogen" at bounding box center [402, 399] width 8 height 8
radio input "true"
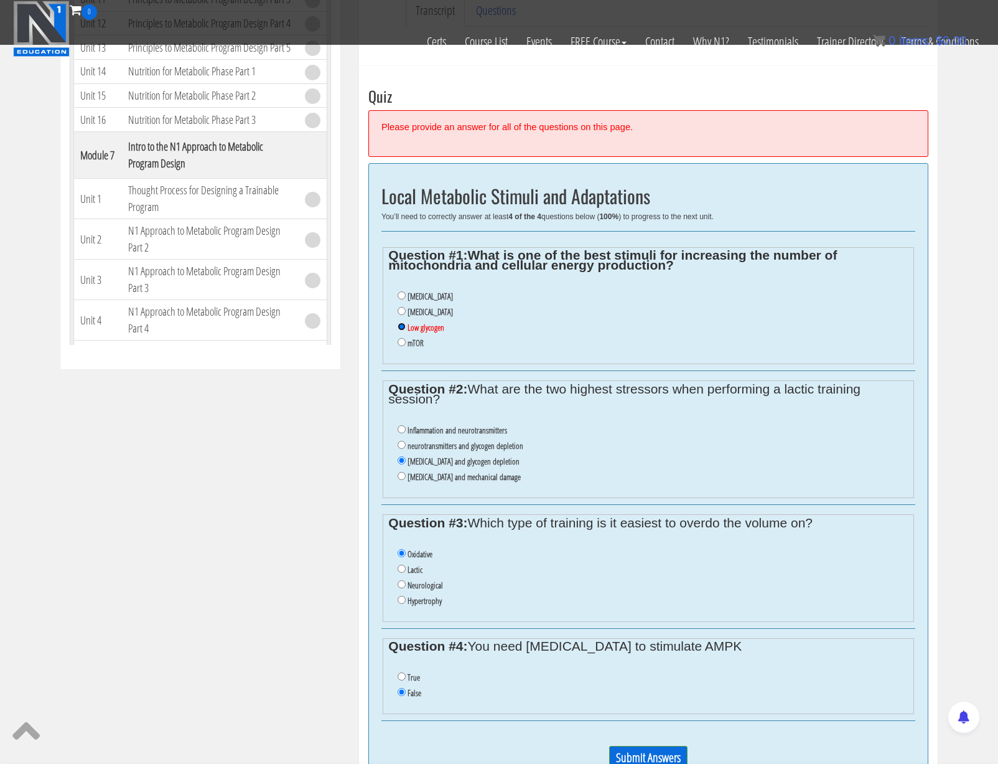
scroll to position [420, 0]
click at [401, 308] on input "Oxidative stress" at bounding box center [402, 309] width 8 height 8
radio input "true"
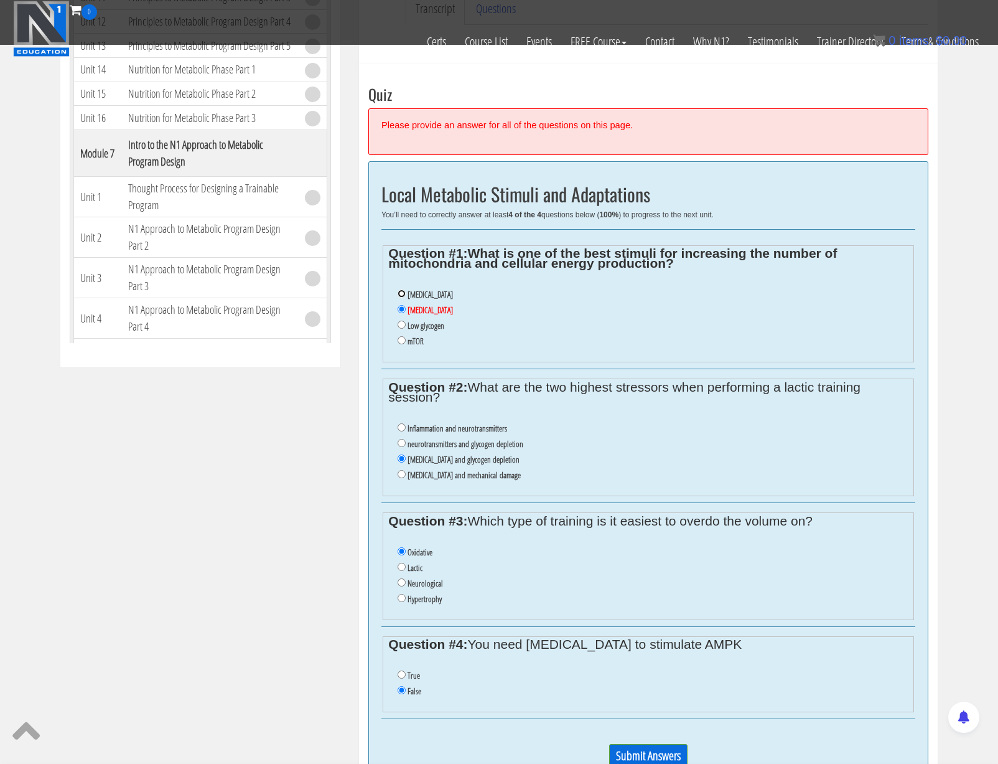
click at [399, 294] on input "Lactic acid" at bounding box center [402, 293] width 8 height 8
radio input "true"
click at [401, 343] on input "mTOR" at bounding box center [402, 340] width 8 height 8
radio input "true"
click at [401, 326] on input "Low glycogen" at bounding box center [402, 324] width 8 height 8
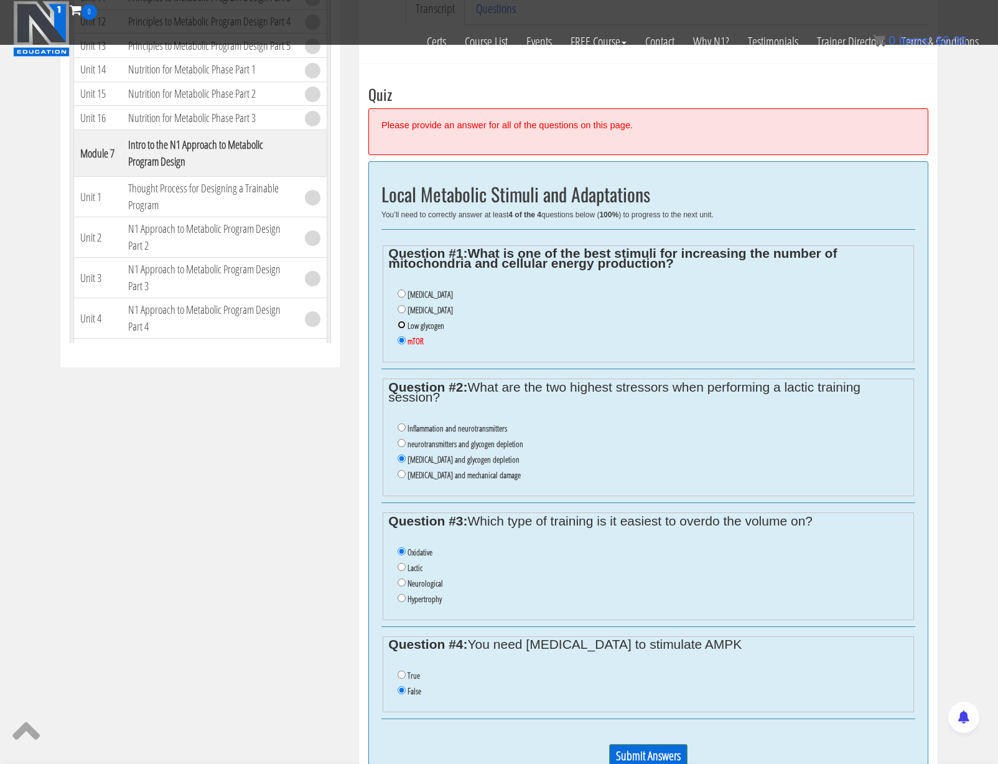
radio input "true"
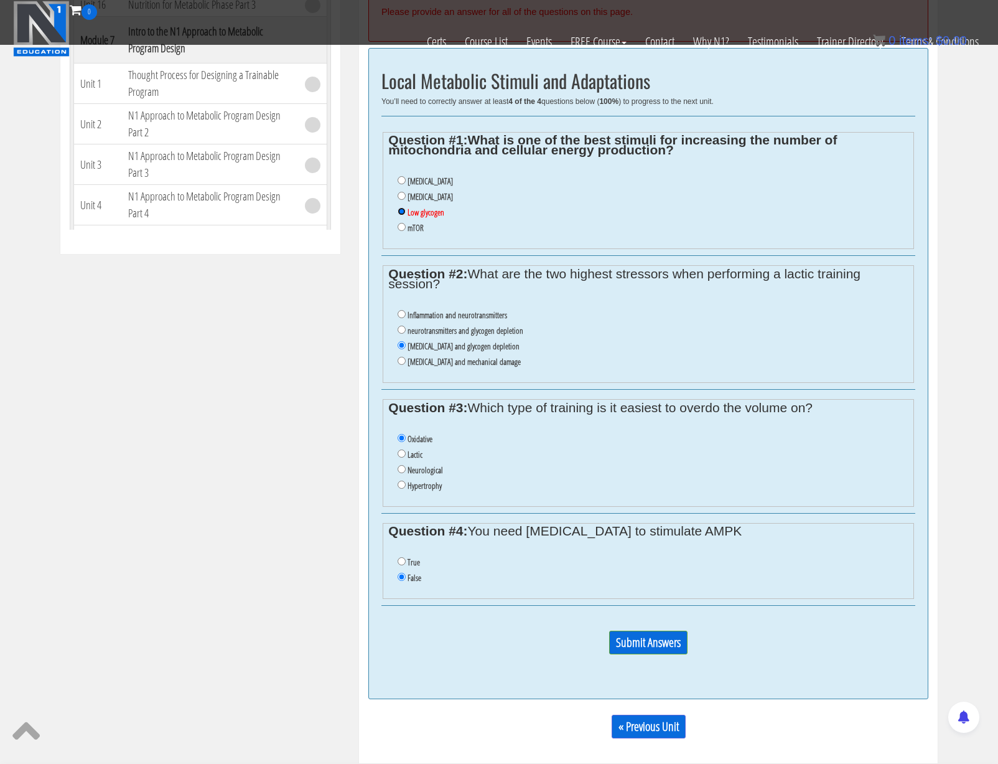
scroll to position [540, 0]
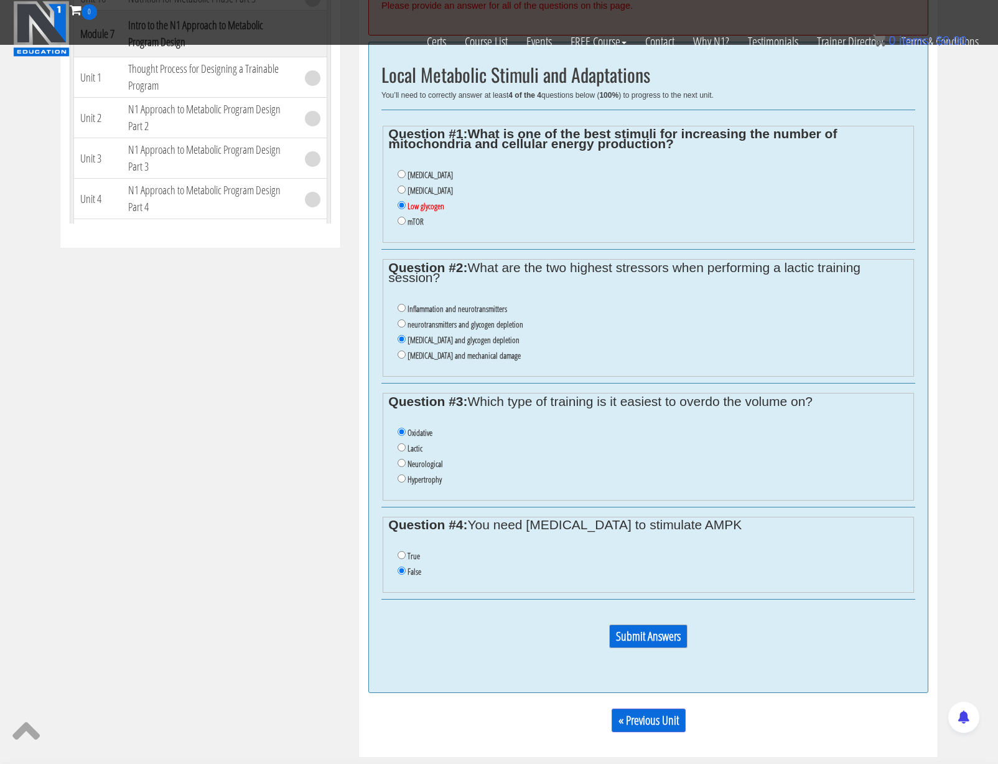
click at [653, 639] on input "Submit Answers" at bounding box center [648, 636] width 78 height 24
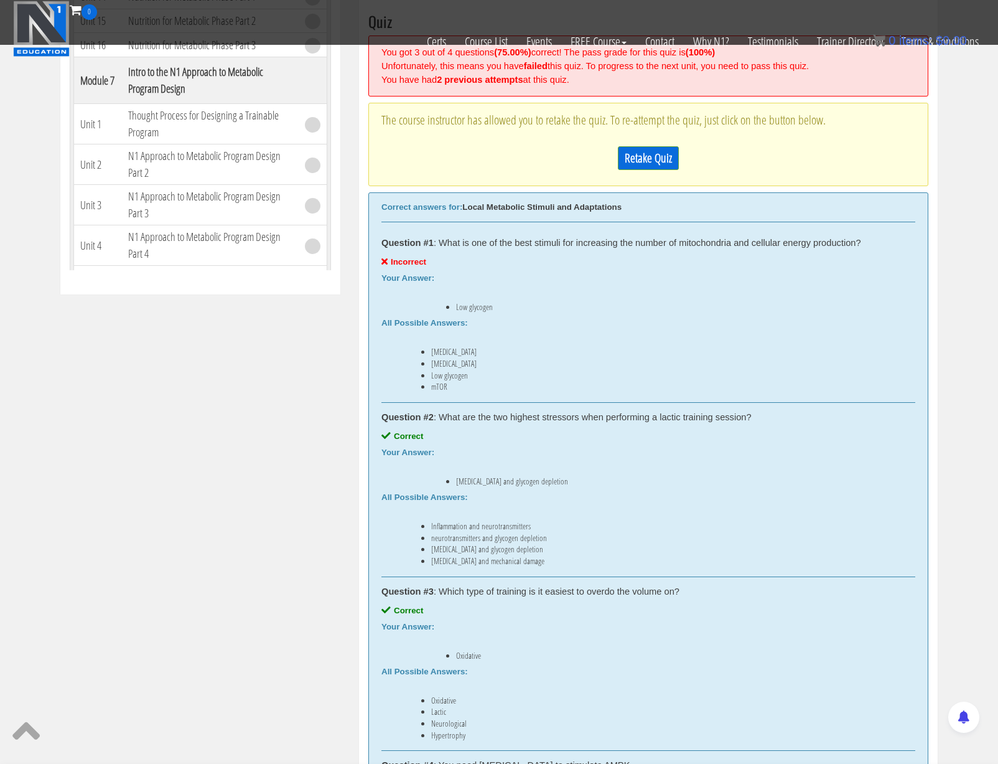
scroll to position [466, 0]
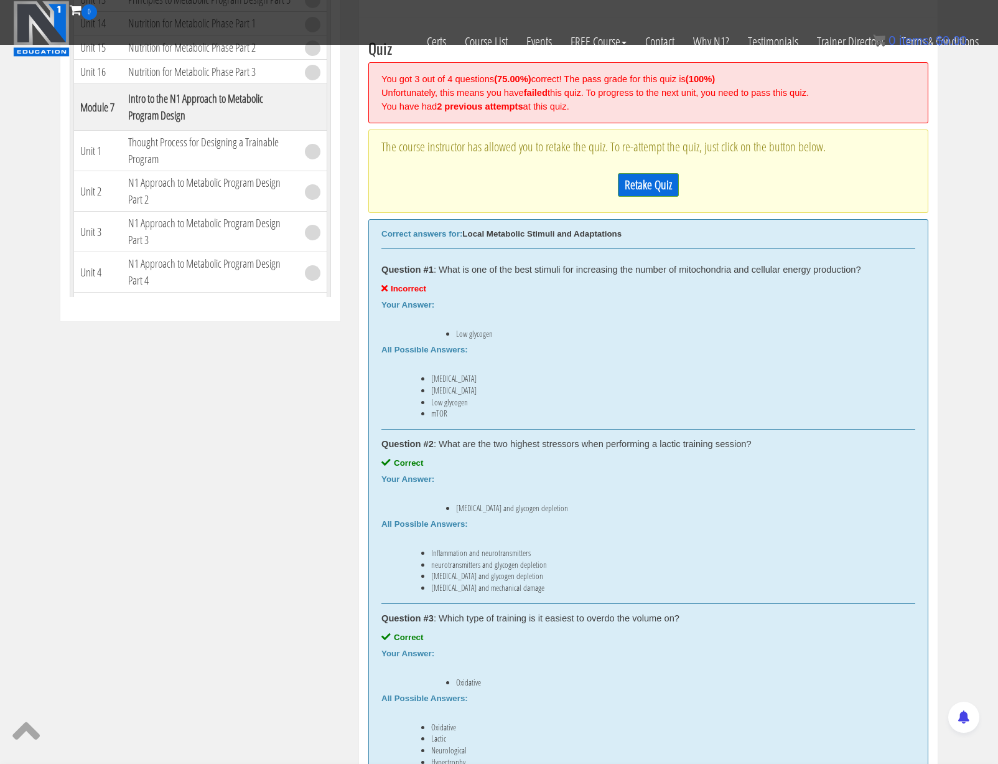
click at [696, 224] on div "Correct answers for: Local Metabolic Stimuli and Adaptations Question #1 : What…" at bounding box center [648, 533] width 560 height 629
click at [660, 188] on link "Retake Quiz" at bounding box center [648, 185] width 61 height 24
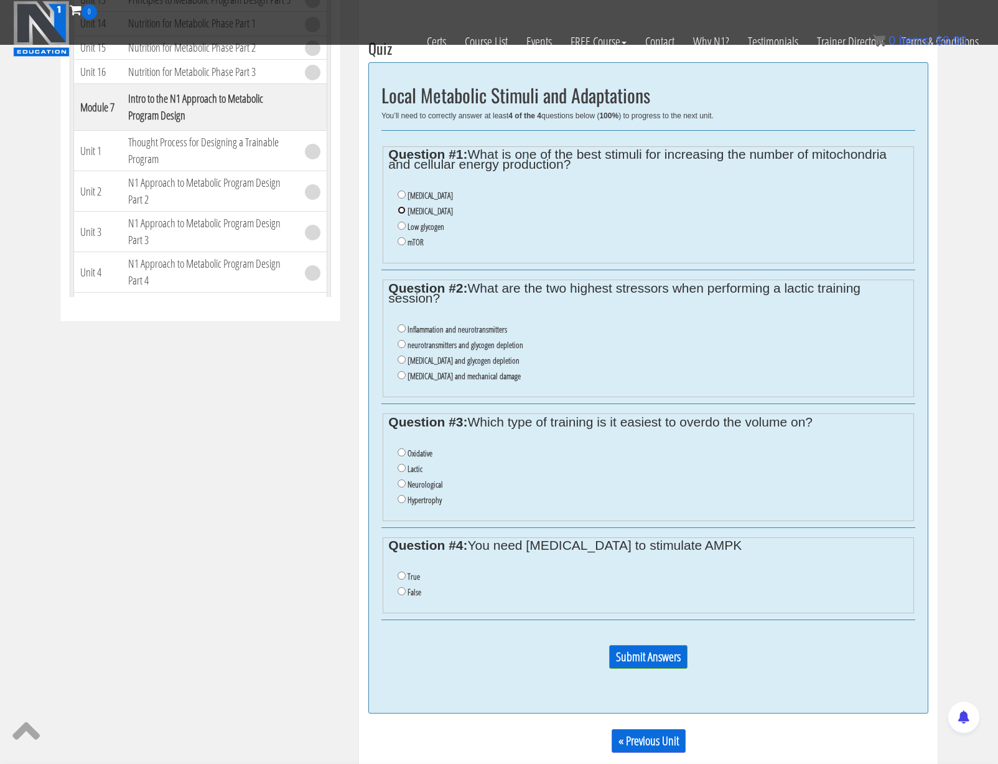
click at [401, 212] on input "Oxidative stress" at bounding box center [402, 210] width 8 height 8
radio input "true"
click at [401, 361] on input "lactic acid and glycogen depletion" at bounding box center [402, 359] width 8 height 8
radio input "true"
click at [399, 454] on input "Oxidative" at bounding box center [402, 452] width 8 height 8
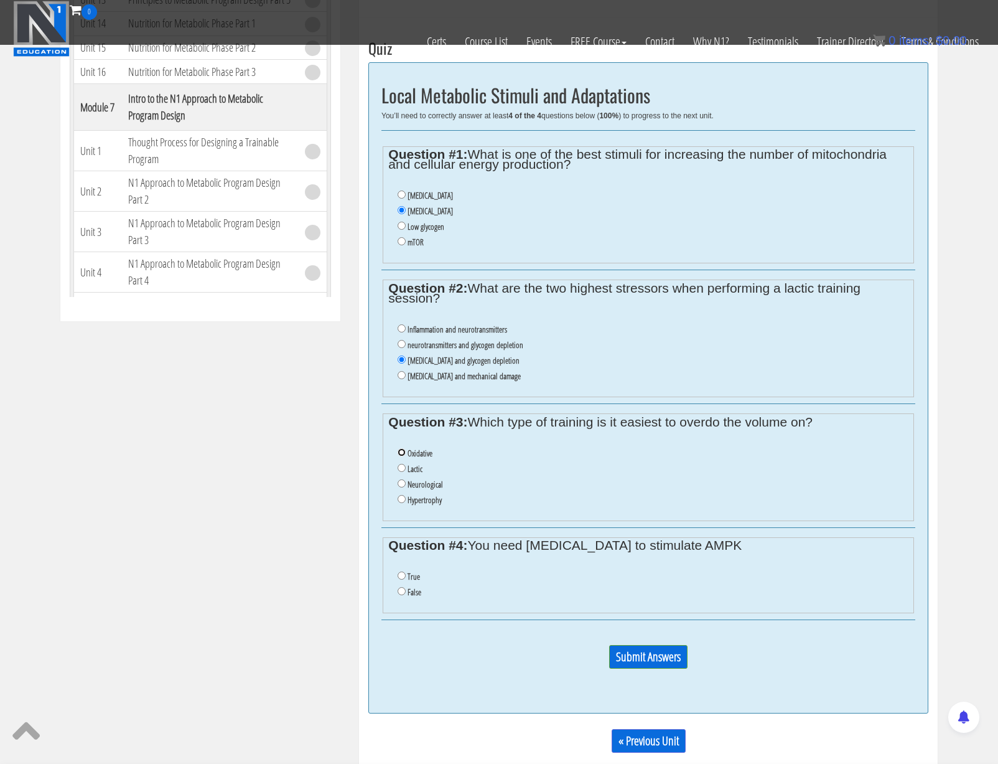
radio input "true"
click at [400, 591] on input "False" at bounding box center [402, 591] width 8 height 8
radio input "true"
click at [644, 661] on input "Submit Answers" at bounding box center [648, 657] width 78 height 24
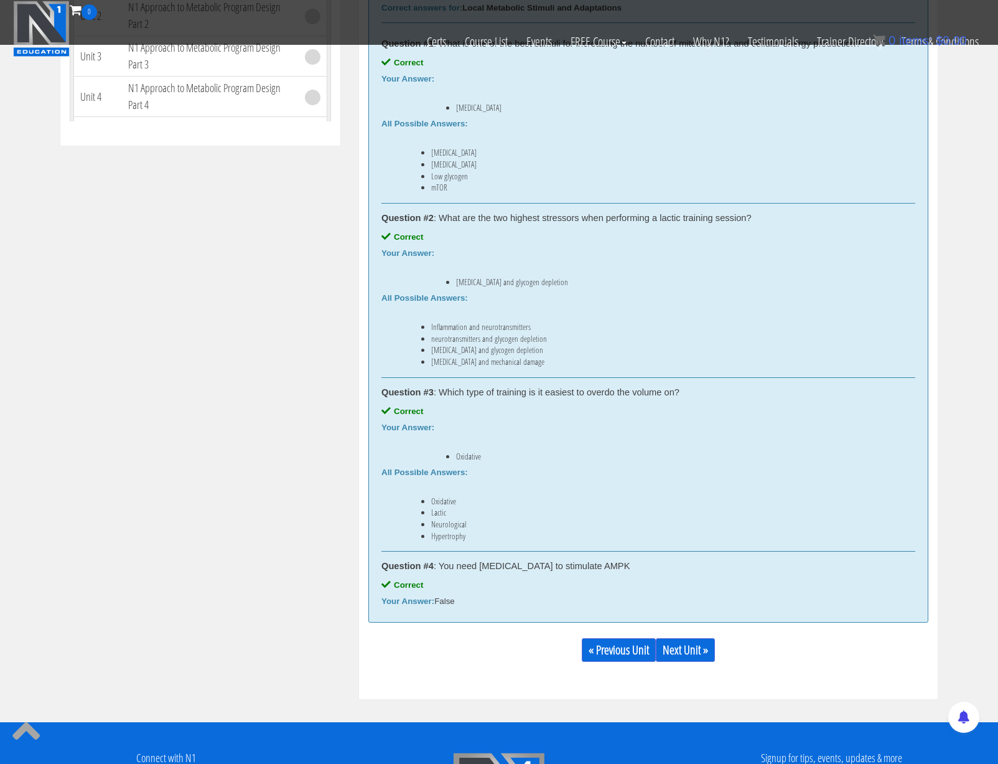
scroll to position [963, 0]
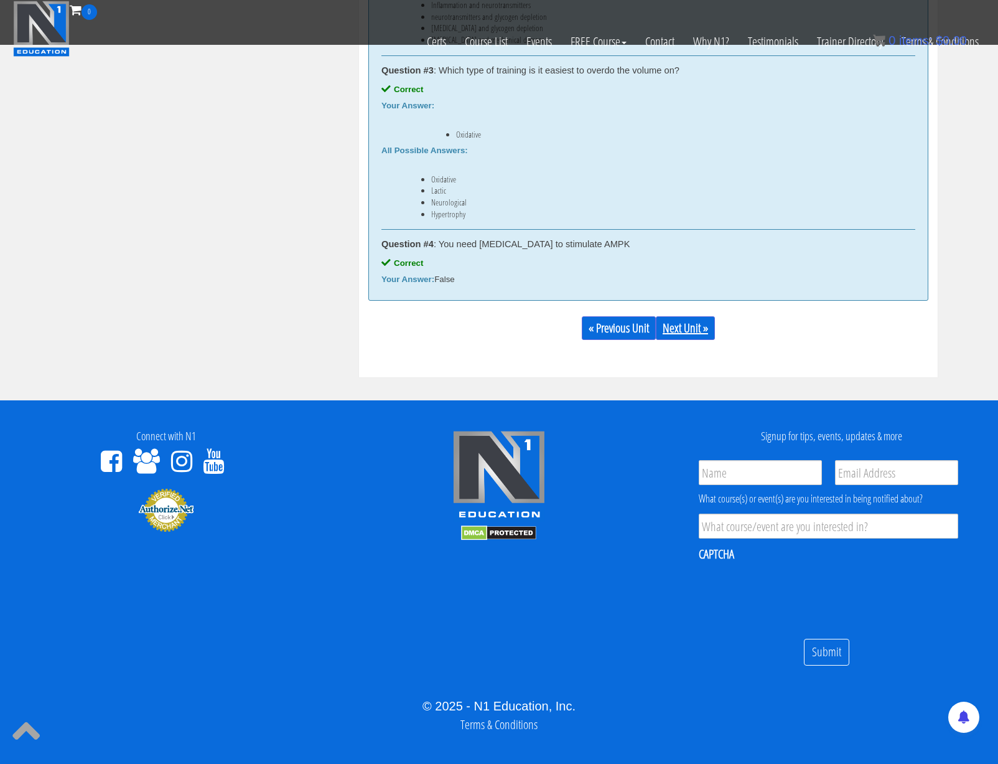
click at [692, 322] on link "Next Unit »" at bounding box center [685, 328] width 59 height 24
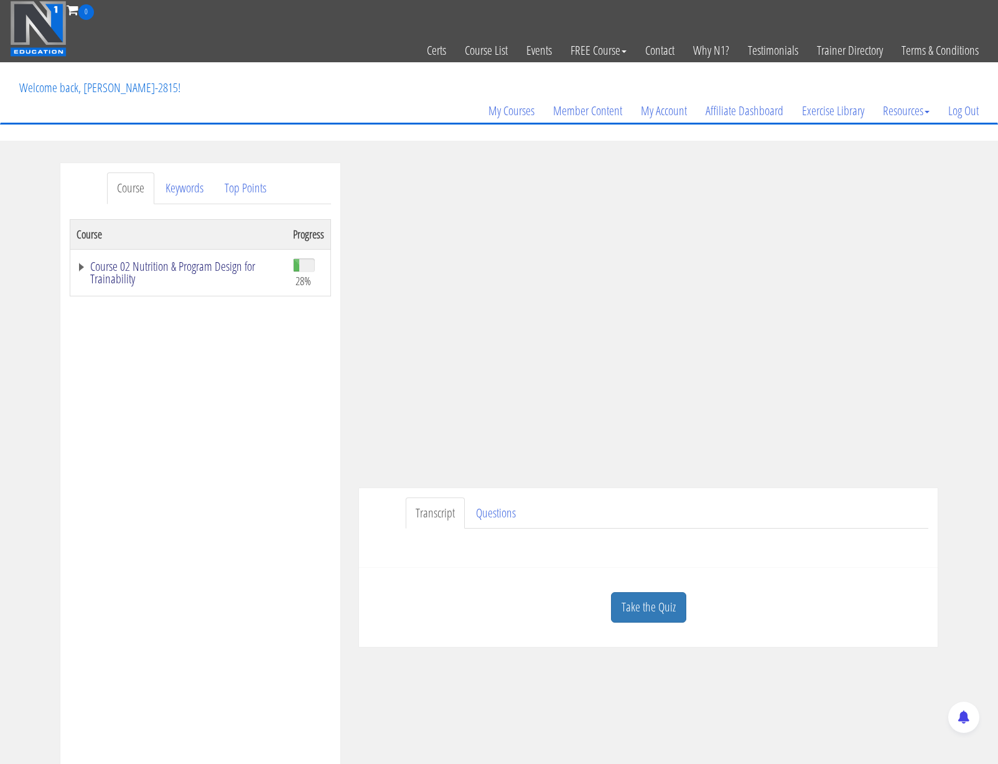
click at [81, 266] on link "Course 02 Nutrition & Program Design for Trainability" at bounding box center [179, 272] width 204 height 25
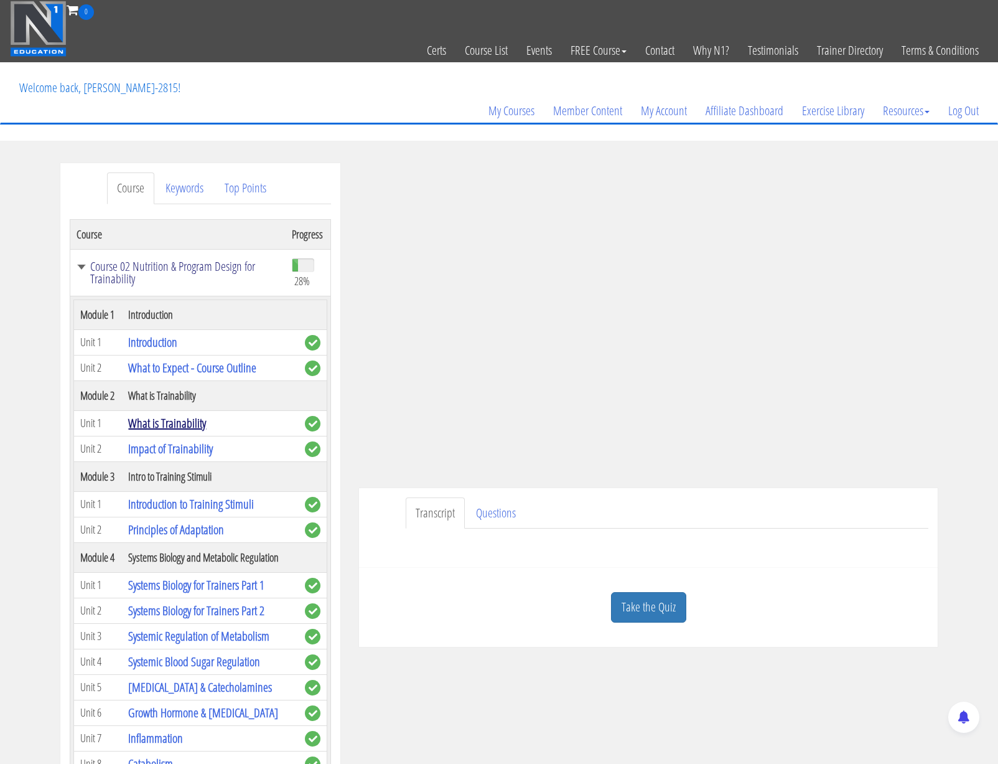
scroll to position [30, 0]
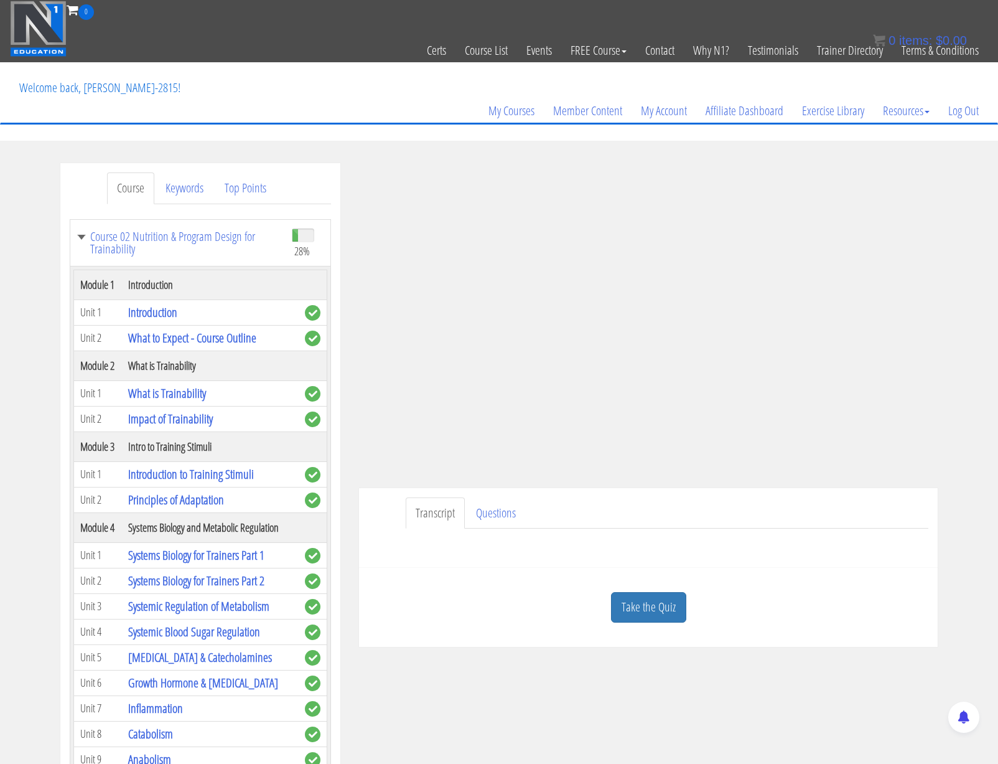
click at [112, 90] on p "Welcome back, [PERSON_NAME]-2815!" at bounding box center [100, 88] width 180 height 50
click at [505, 107] on link "My Courses" at bounding box center [511, 111] width 65 height 60
